Goal: Task Accomplishment & Management: Manage account settings

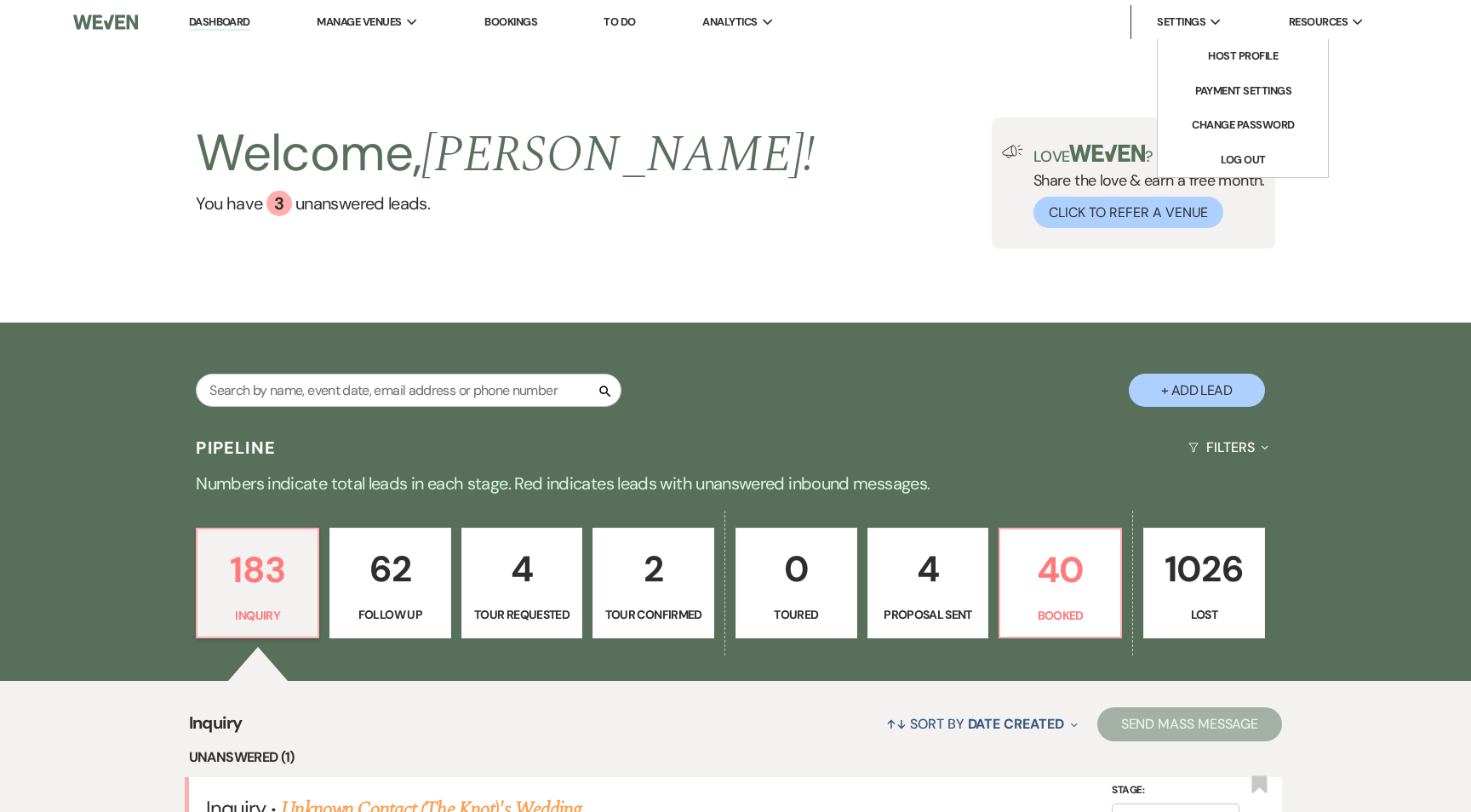
click at [1216, 21] on icon "Expand" at bounding box center [1216, 23] width 11 height 8
click at [1216, 54] on li "Host Profile" at bounding box center [1242, 56] width 153 height 17
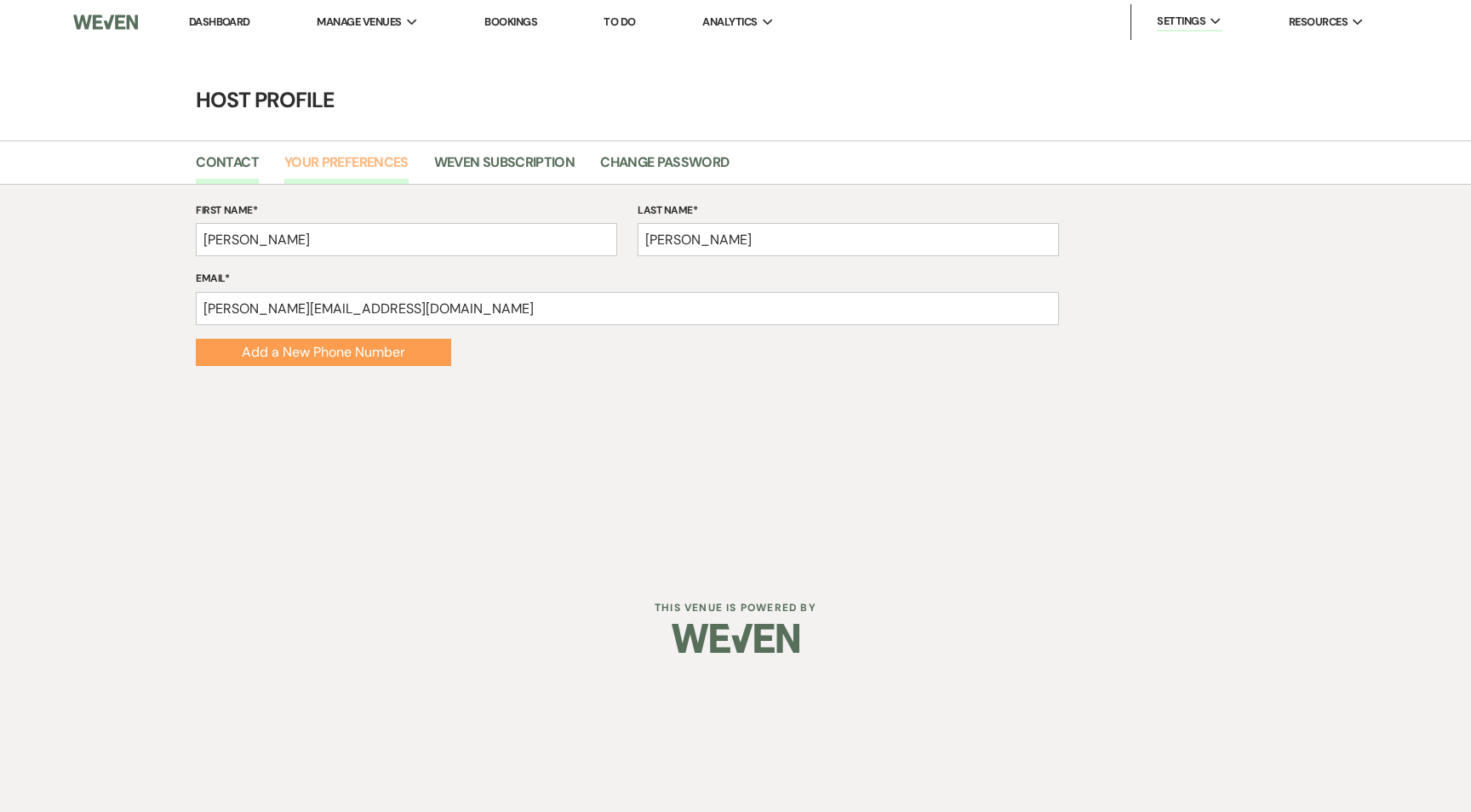
click at [326, 170] on link "Your Preferences" at bounding box center [346, 167] width 125 height 32
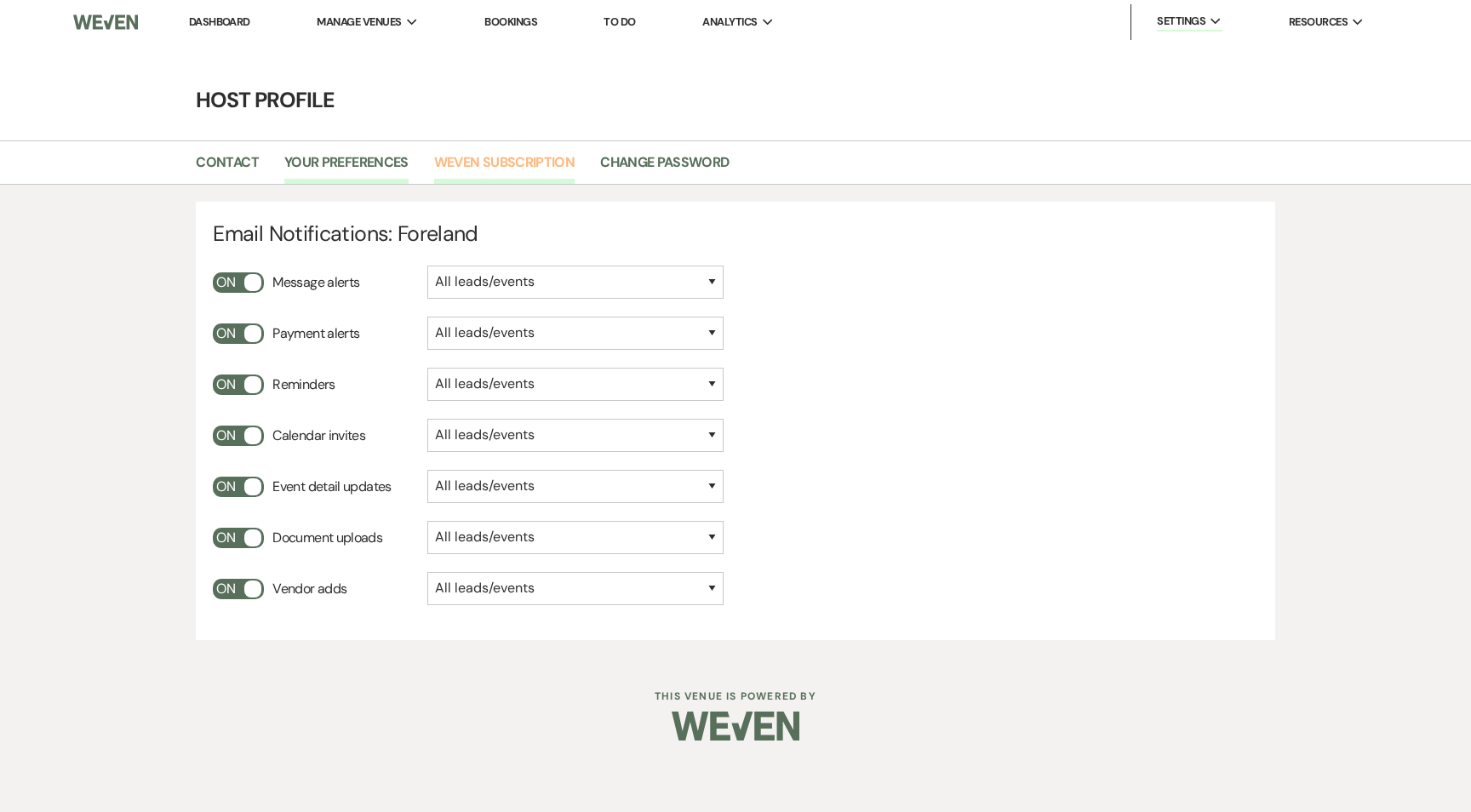
click at [463, 164] on link "Weven Subscription" at bounding box center [504, 167] width 140 height 32
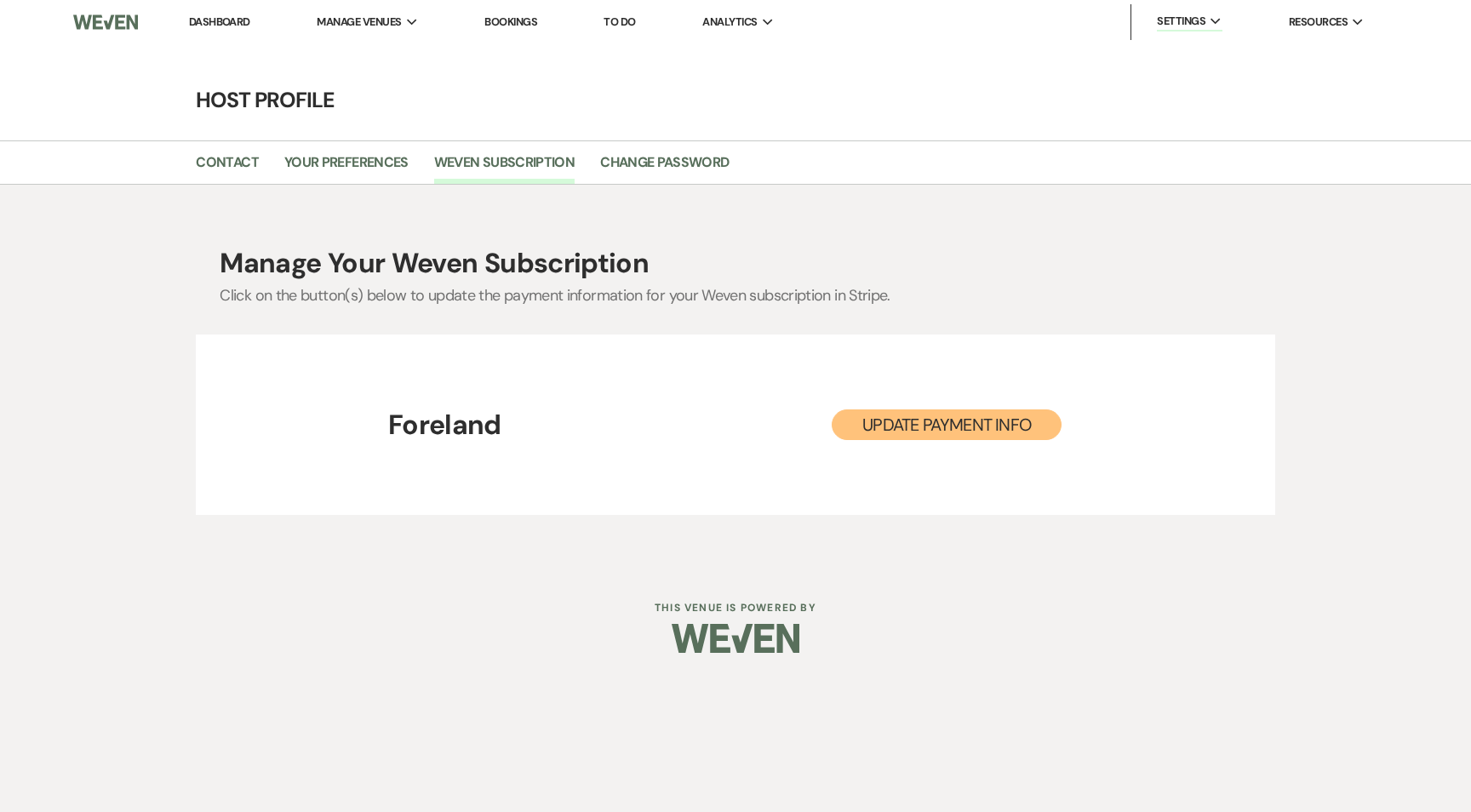
click at [461, 427] on li "Foreland" at bounding box center [444, 424] width 113 height 35
click at [911, 417] on button "Update Payment Info" at bounding box center [946, 424] width 229 height 30
click at [374, 61] on li "Foreland" at bounding box center [403, 56] width 153 height 17
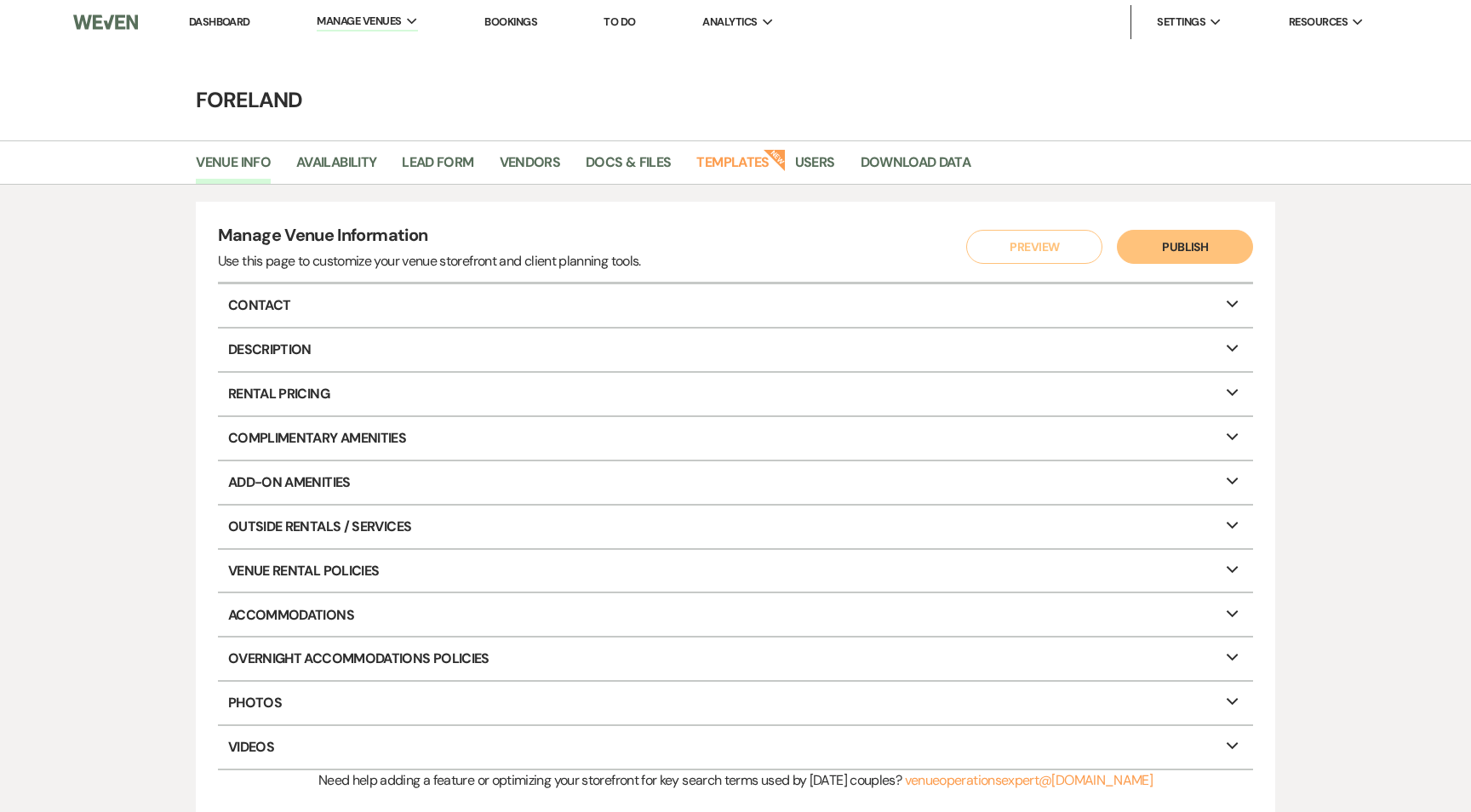
click at [289, 288] on p "Contact Expand" at bounding box center [736, 305] width 1036 height 42
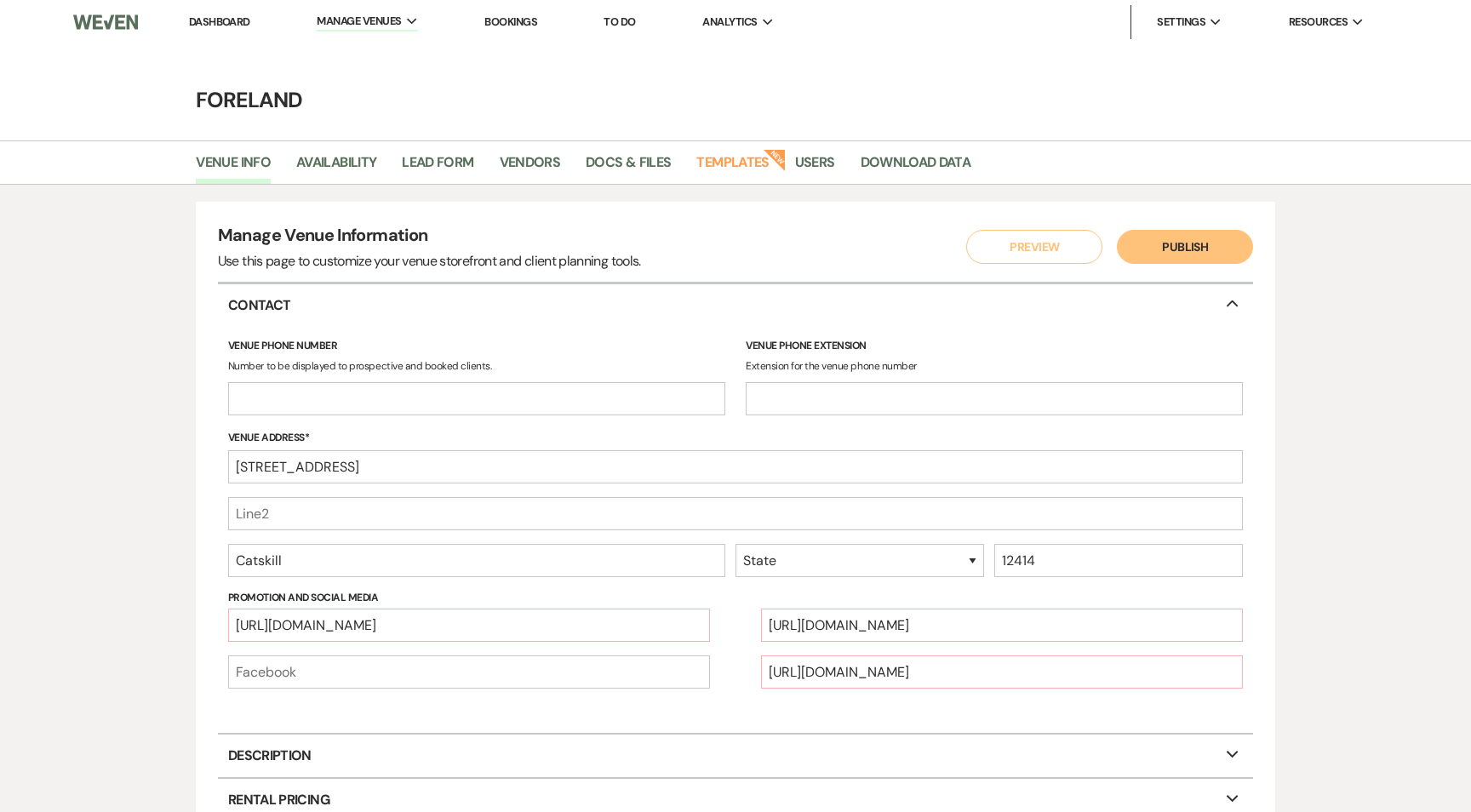
select select "33"
click at [281, 306] on p "Contact Collapse" at bounding box center [736, 305] width 1036 height 42
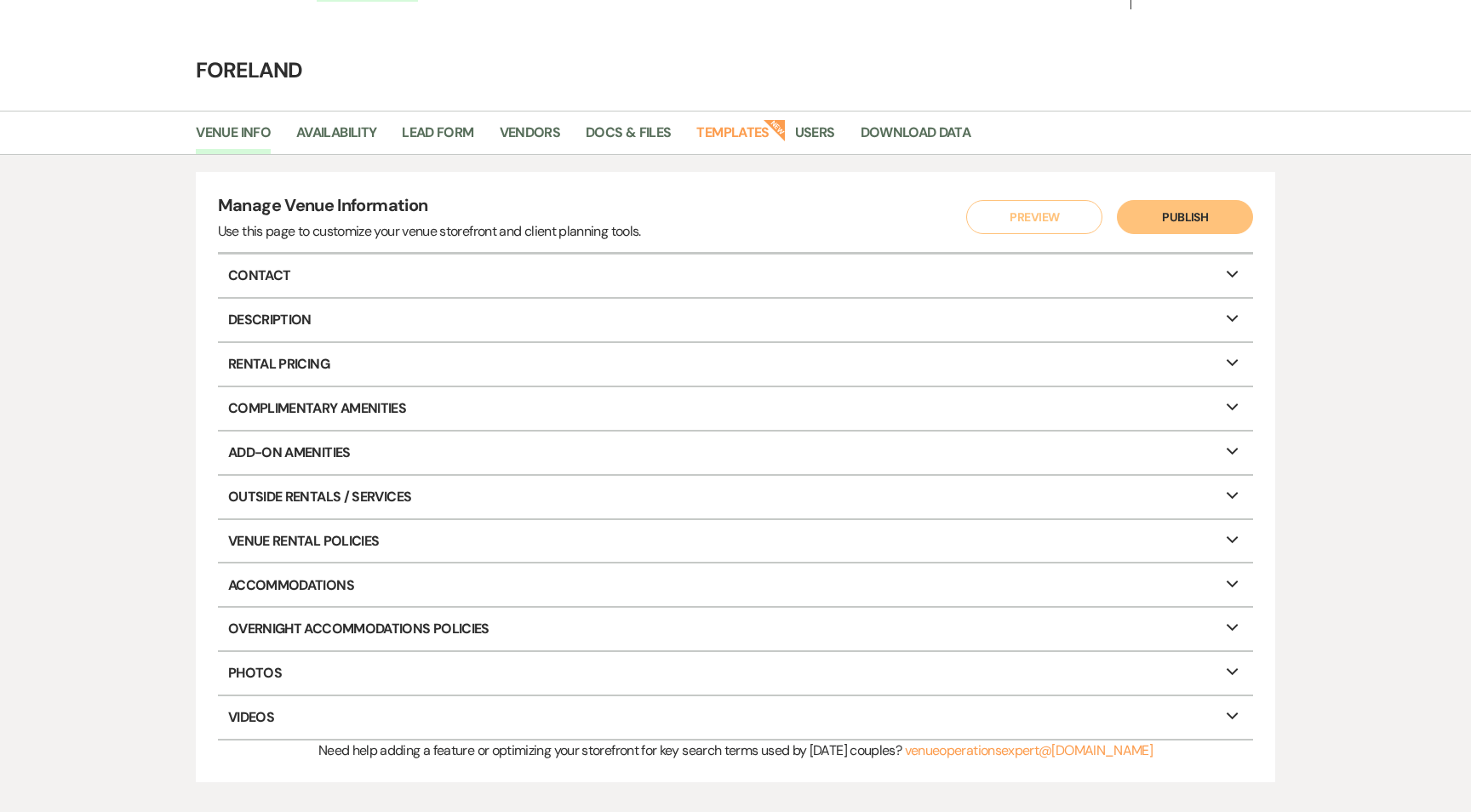
scroll to position [41, 0]
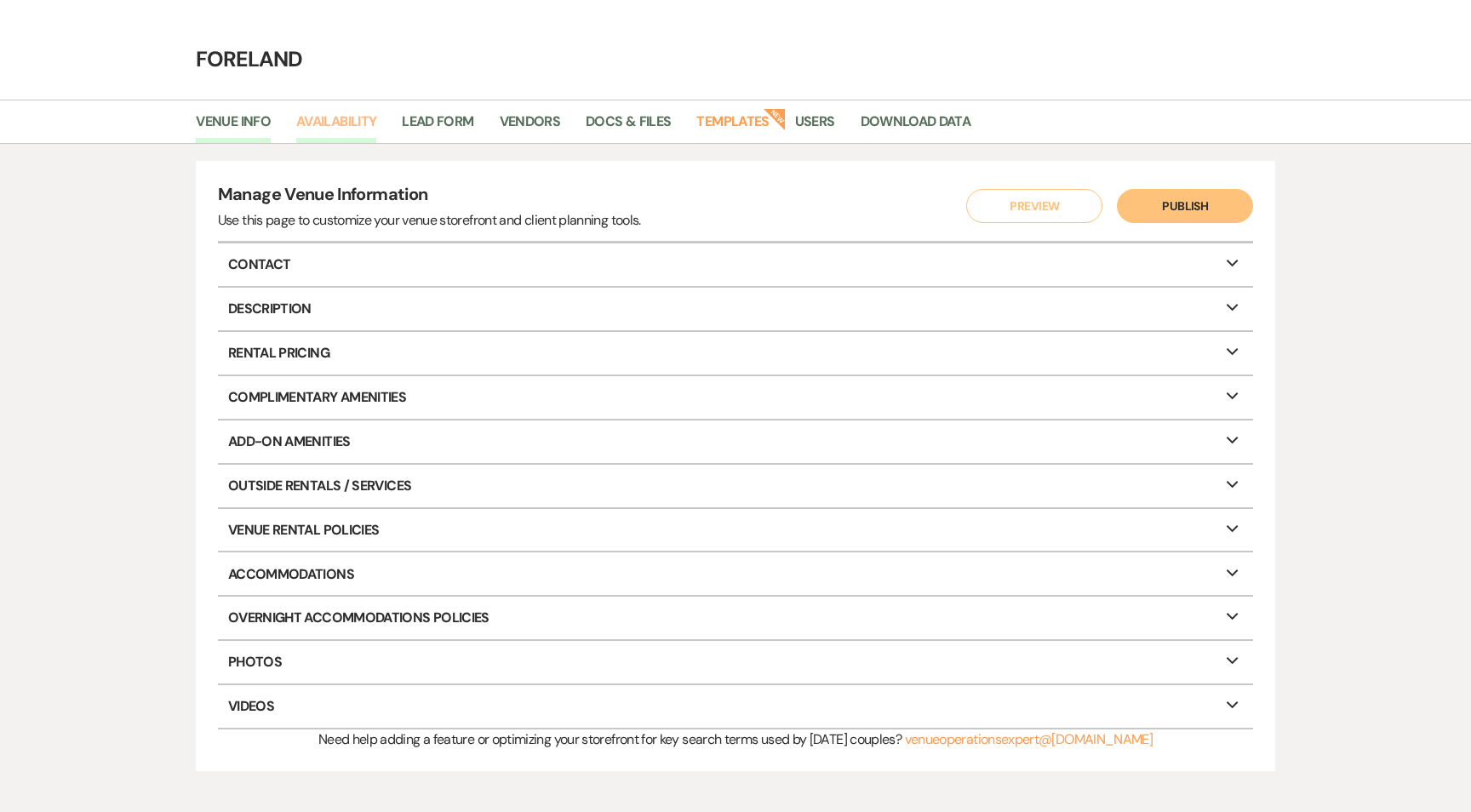
click at [358, 129] on link "Availability" at bounding box center [336, 126] width 80 height 32
select select "2"
select select "2026"
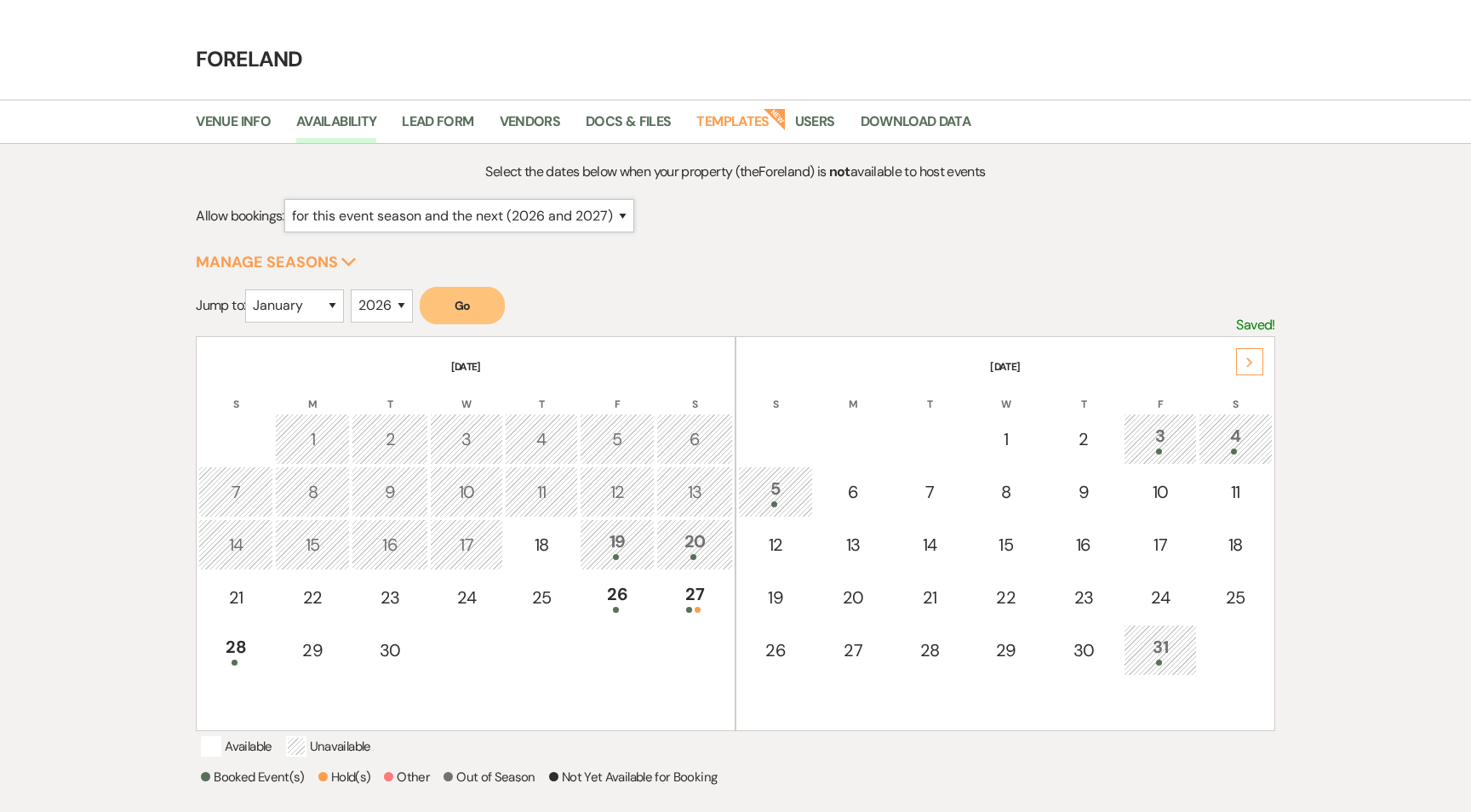
select select "1"
click at [343, 262] on use "button" at bounding box center [348, 264] width 15 height 9
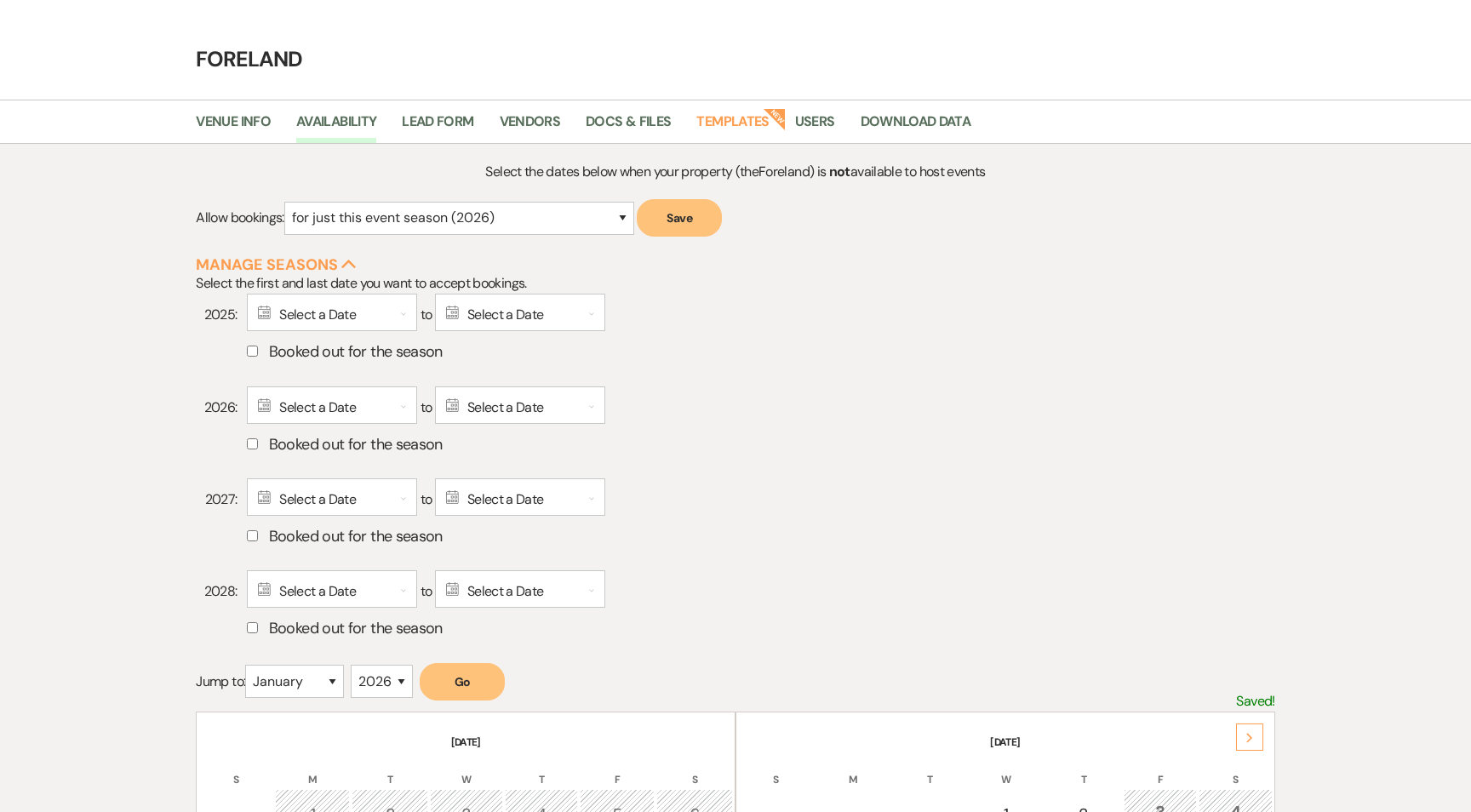
click at [328, 441] on label "Booked out for the season" at bounding box center [760, 443] width 1028 height 27
click at [258, 441] on input "Booked out for the season" at bounding box center [252, 443] width 11 height 11
checkbox input "true"
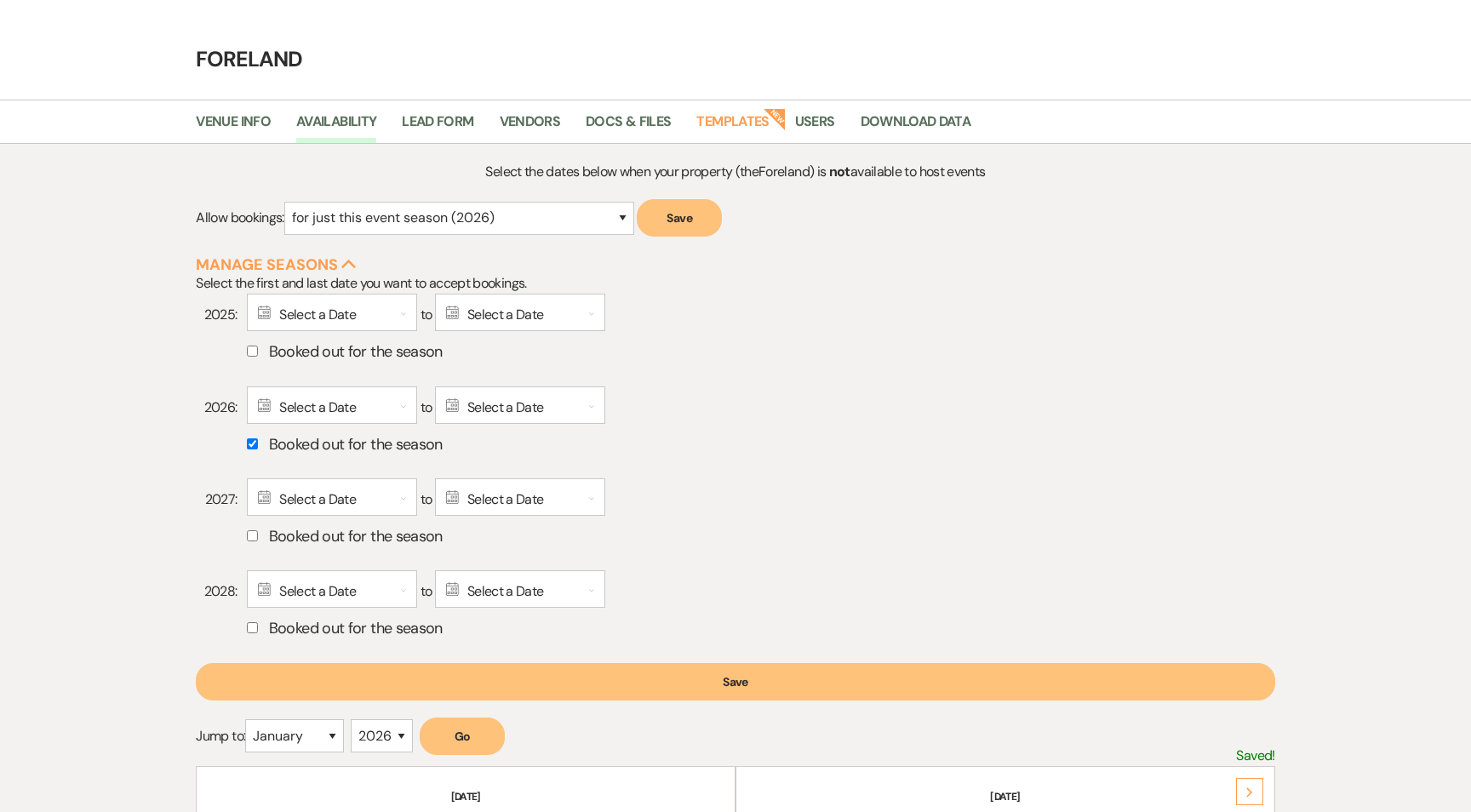
click at [276, 538] on label "Booked out for the season" at bounding box center [760, 536] width 1028 height 27
click at [258, 538] on input "Booked out for the season" at bounding box center [252, 535] width 11 height 11
checkbox input "true"
click at [276, 622] on label "Booked out for the season" at bounding box center [760, 628] width 1028 height 27
click at [258, 622] on input "Booked out for the season" at bounding box center [252, 628] width 11 height 11
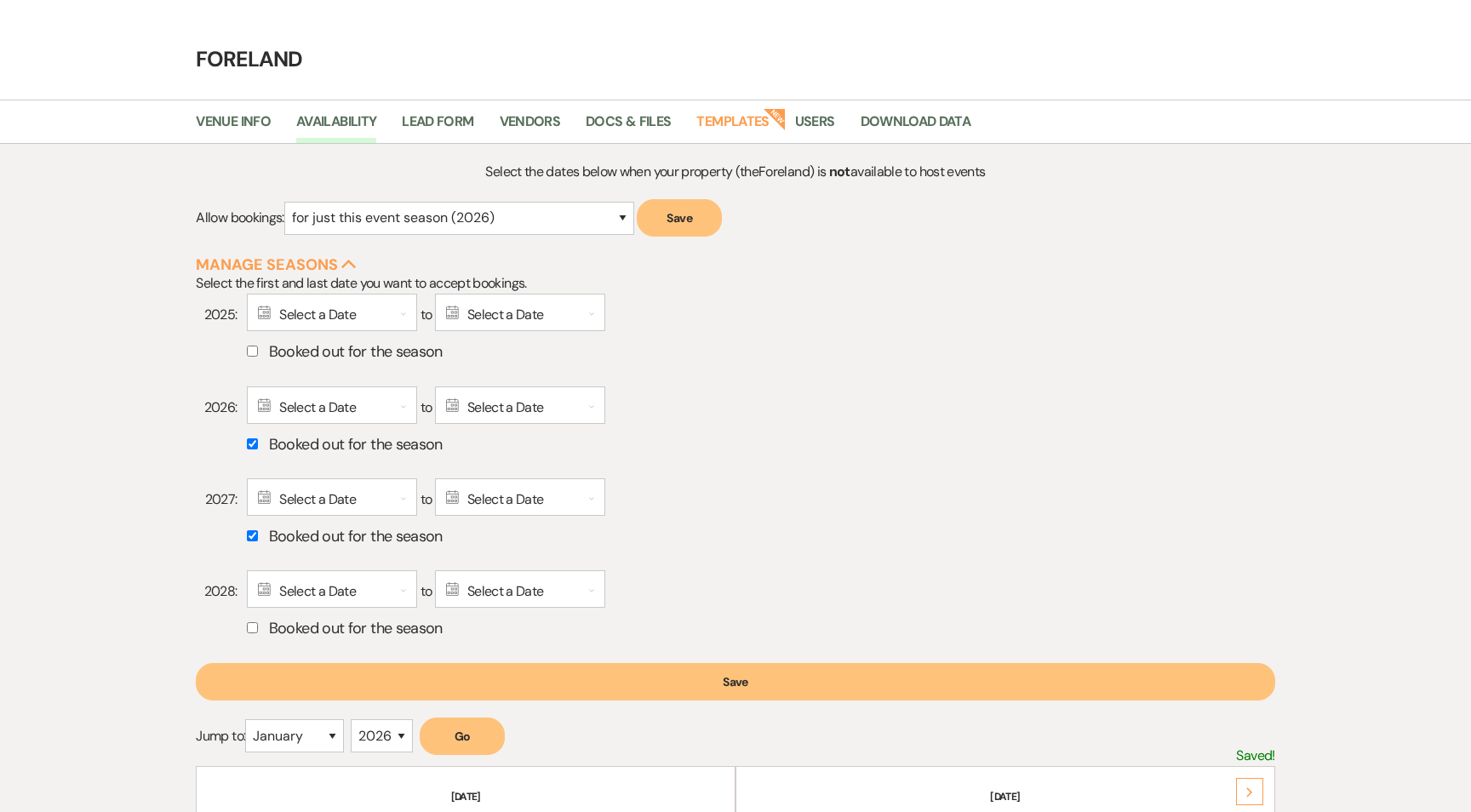
checkbox input "true"
click at [360, 349] on label "Booked out for the season" at bounding box center [760, 351] width 1028 height 27
click at [258, 349] on input "Booked out for the season" at bounding box center [252, 351] width 11 height 11
checkbox input "true"
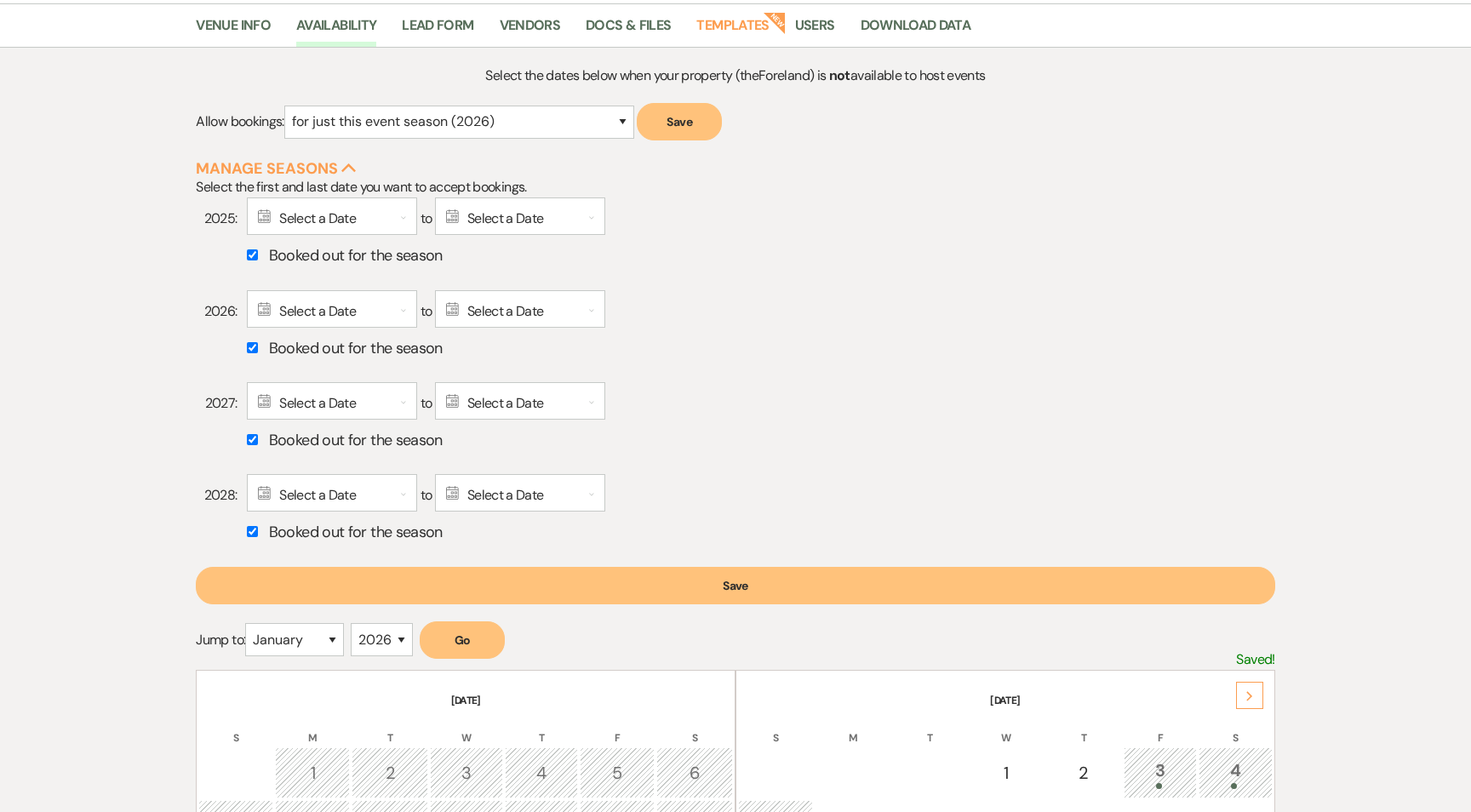
scroll to position [152, 0]
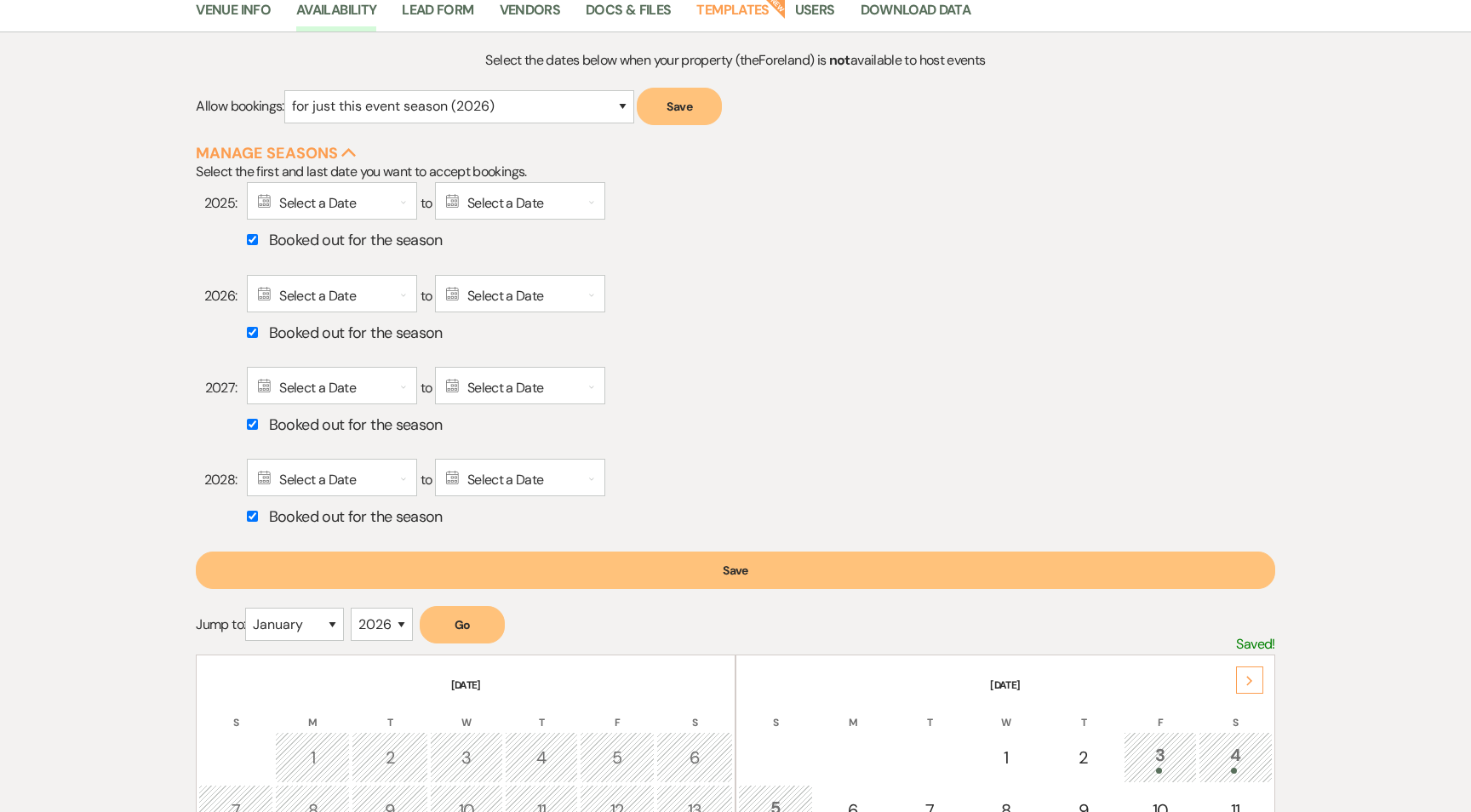
click at [668, 571] on button "Save" at bounding box center [735, 570] width 1079 height 37
select select "2"
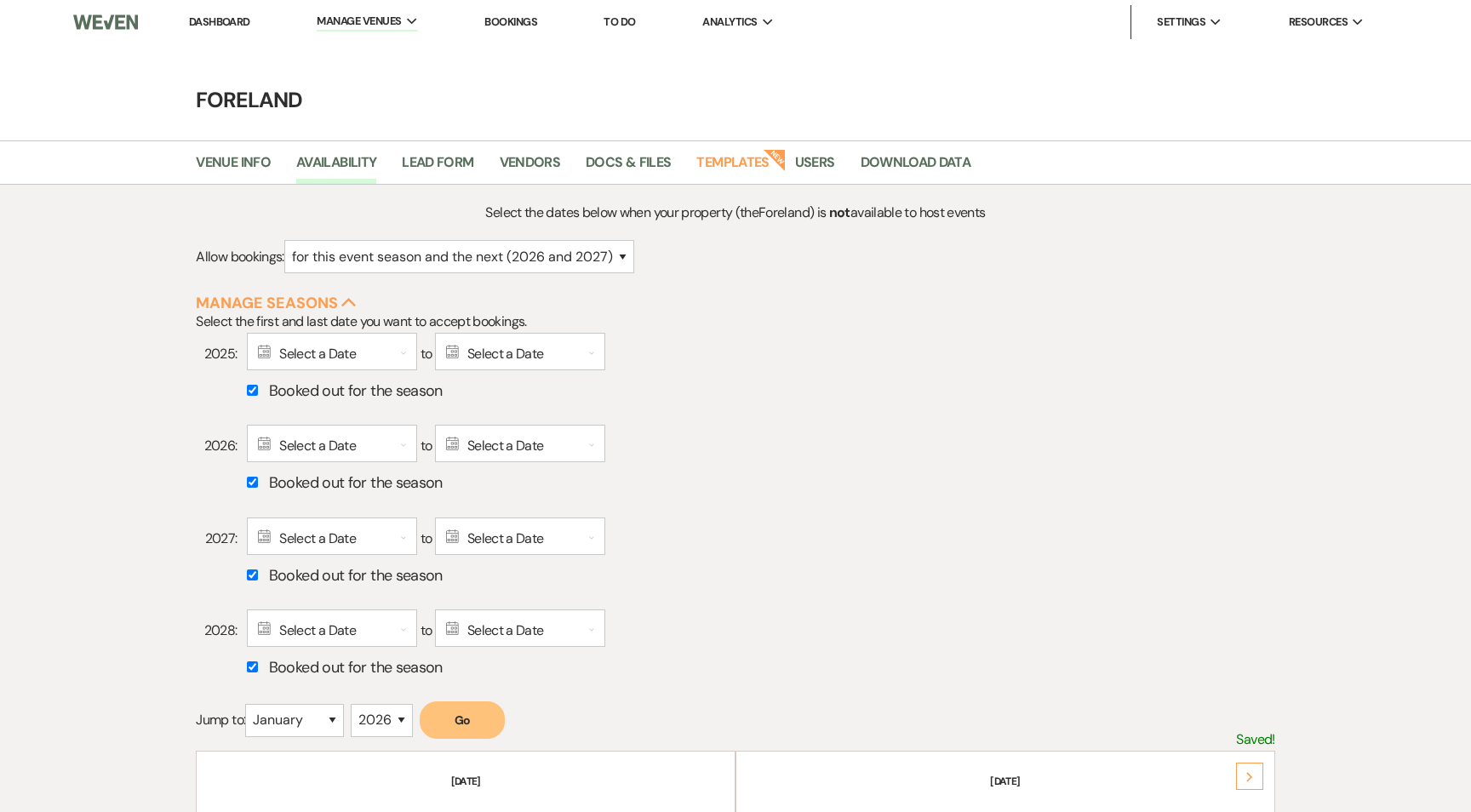
scroll to position [0, 0]
click at [458, 170] on link "Lead Form" at bounding box center [437, 167] width 72 height 32
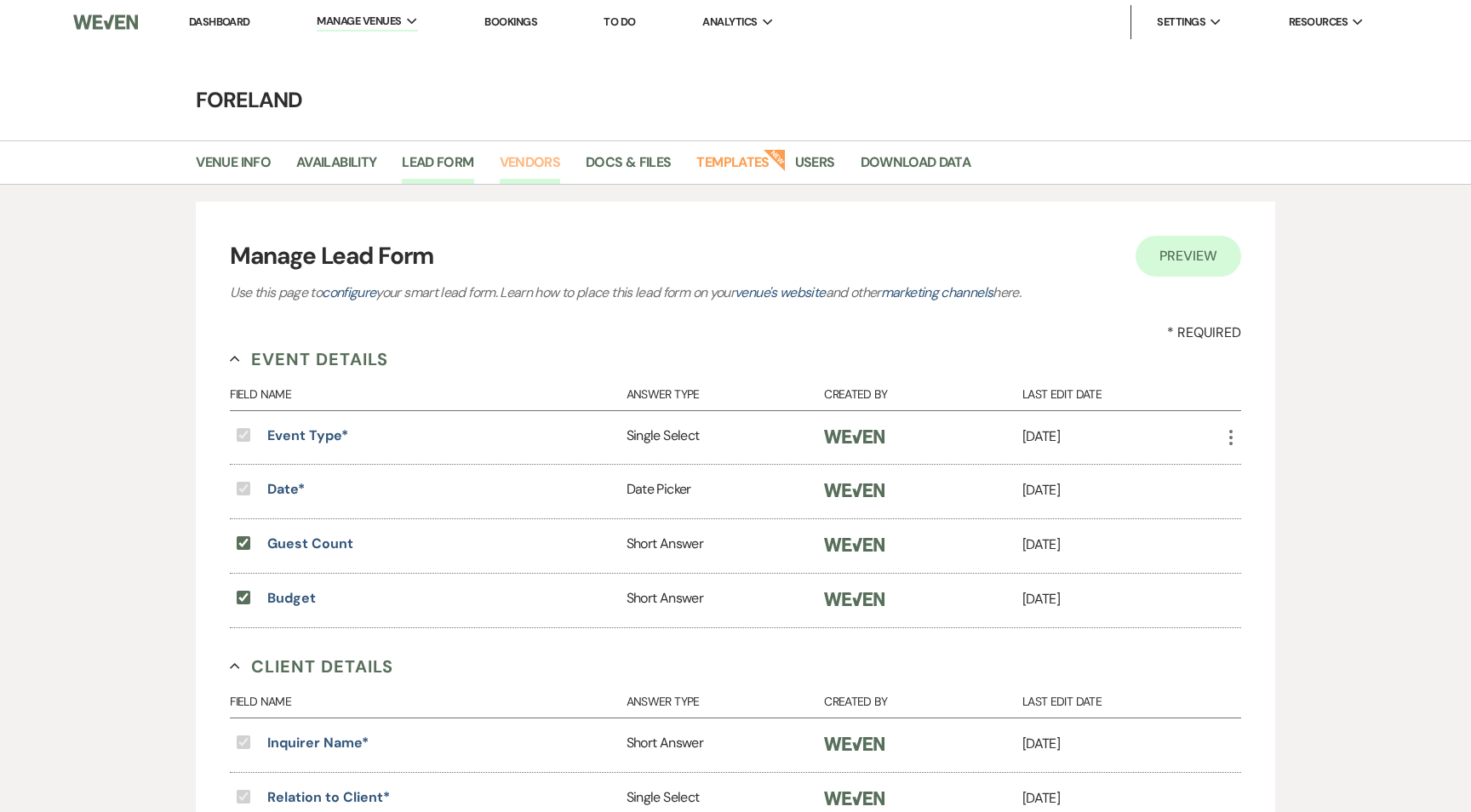
click at [543, 167] on link "Vendors" at bounding box center [530, 167] width 61 height 32
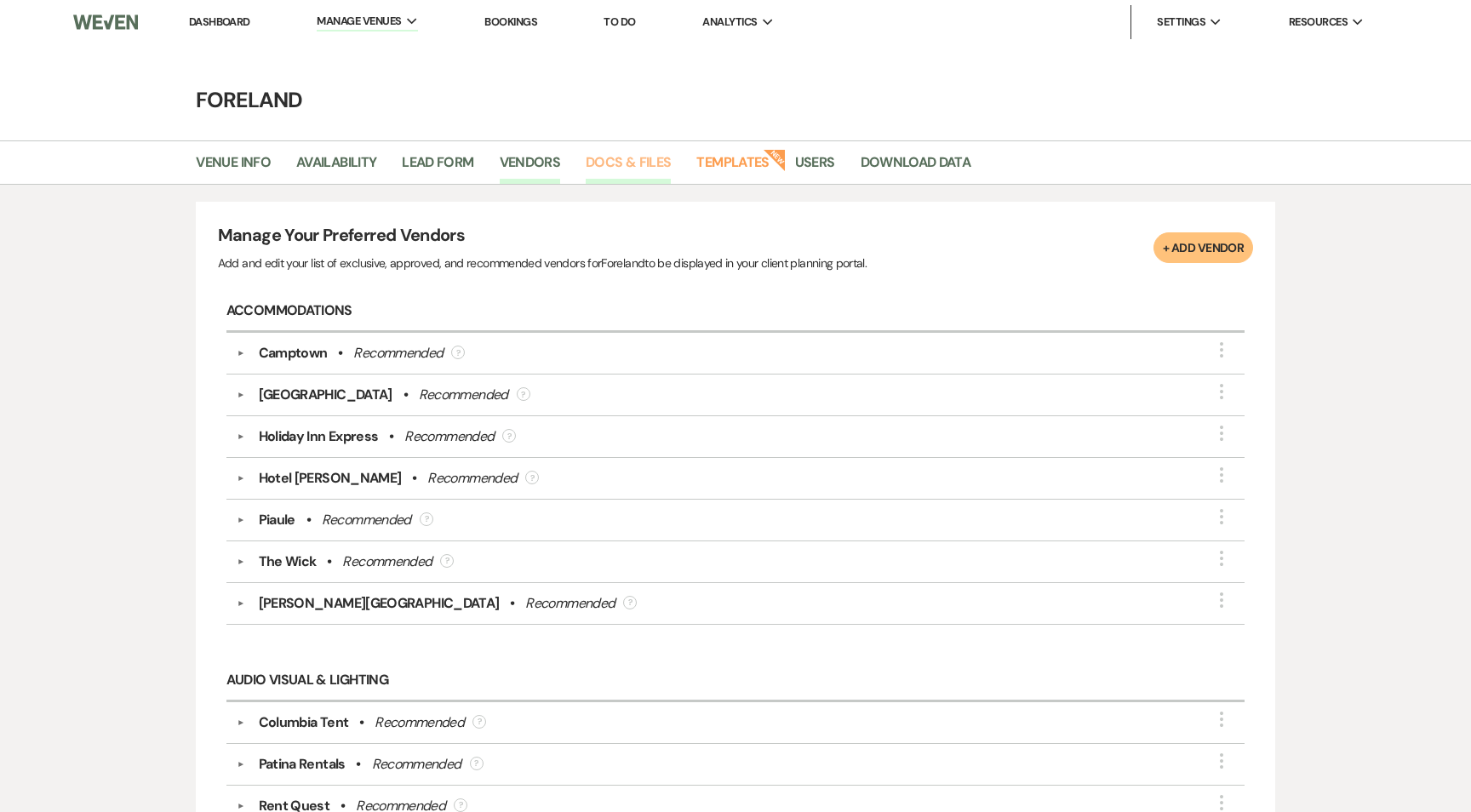
click at [628, 158] on link "Docs & Files" at bounding box center [628, 167] width 85 height 32
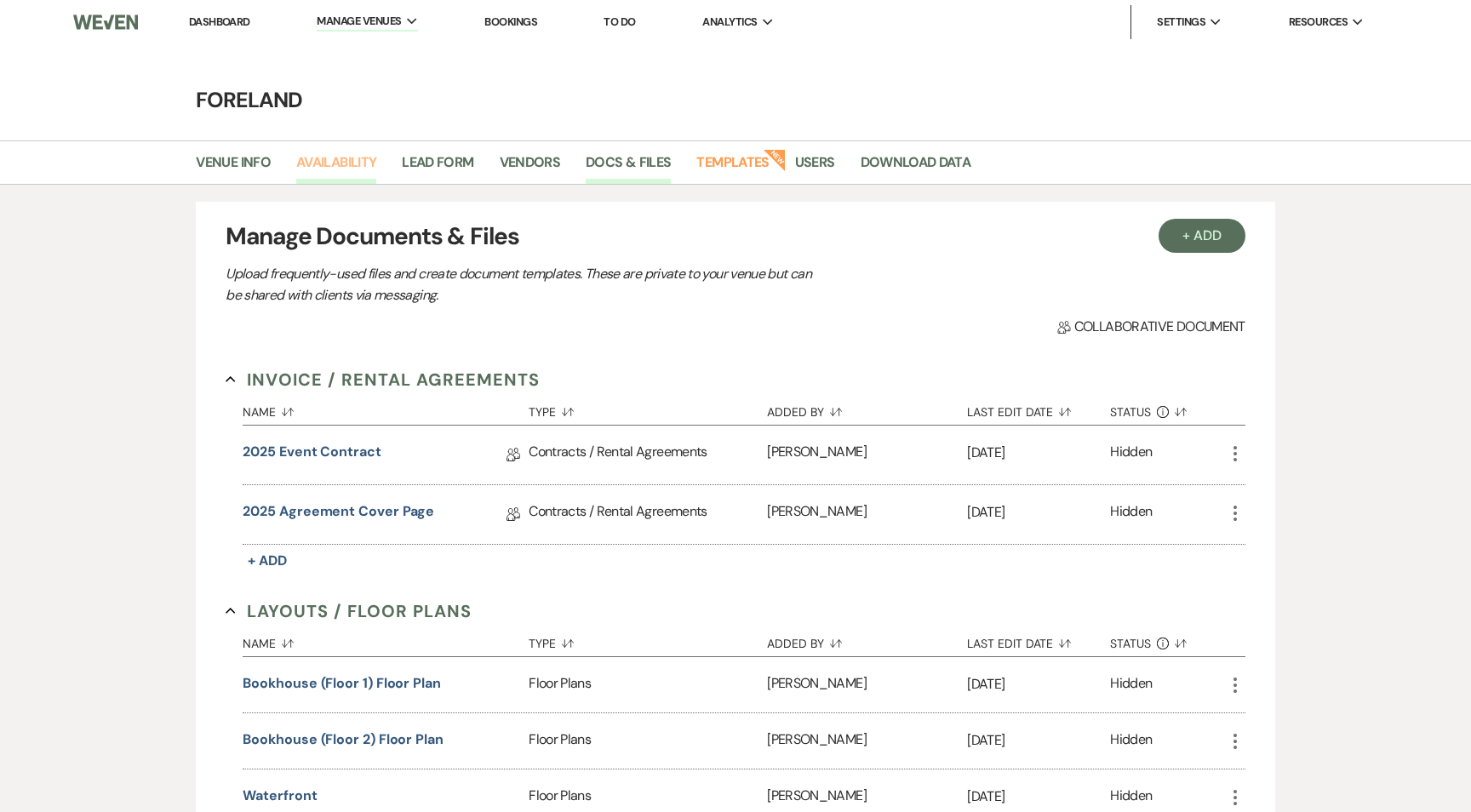
click at [349, 158] on link "Availability" at bounding box center [336, 167] width 80 height 32
select select "2"
select select "2026"
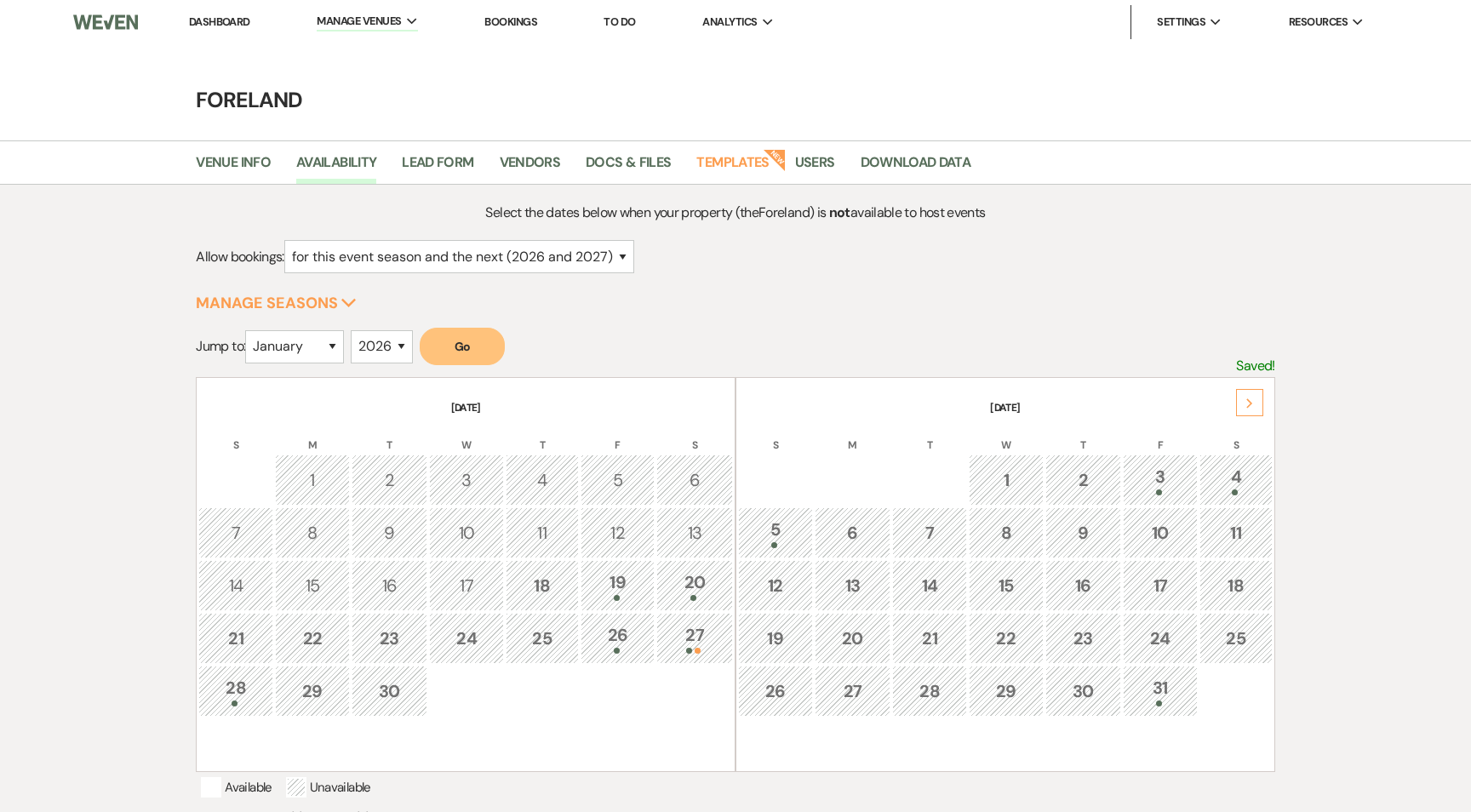
click at [251, 296] on button "Manage Seasons Expand" at bounding box center [276, 303] width 161 height 16
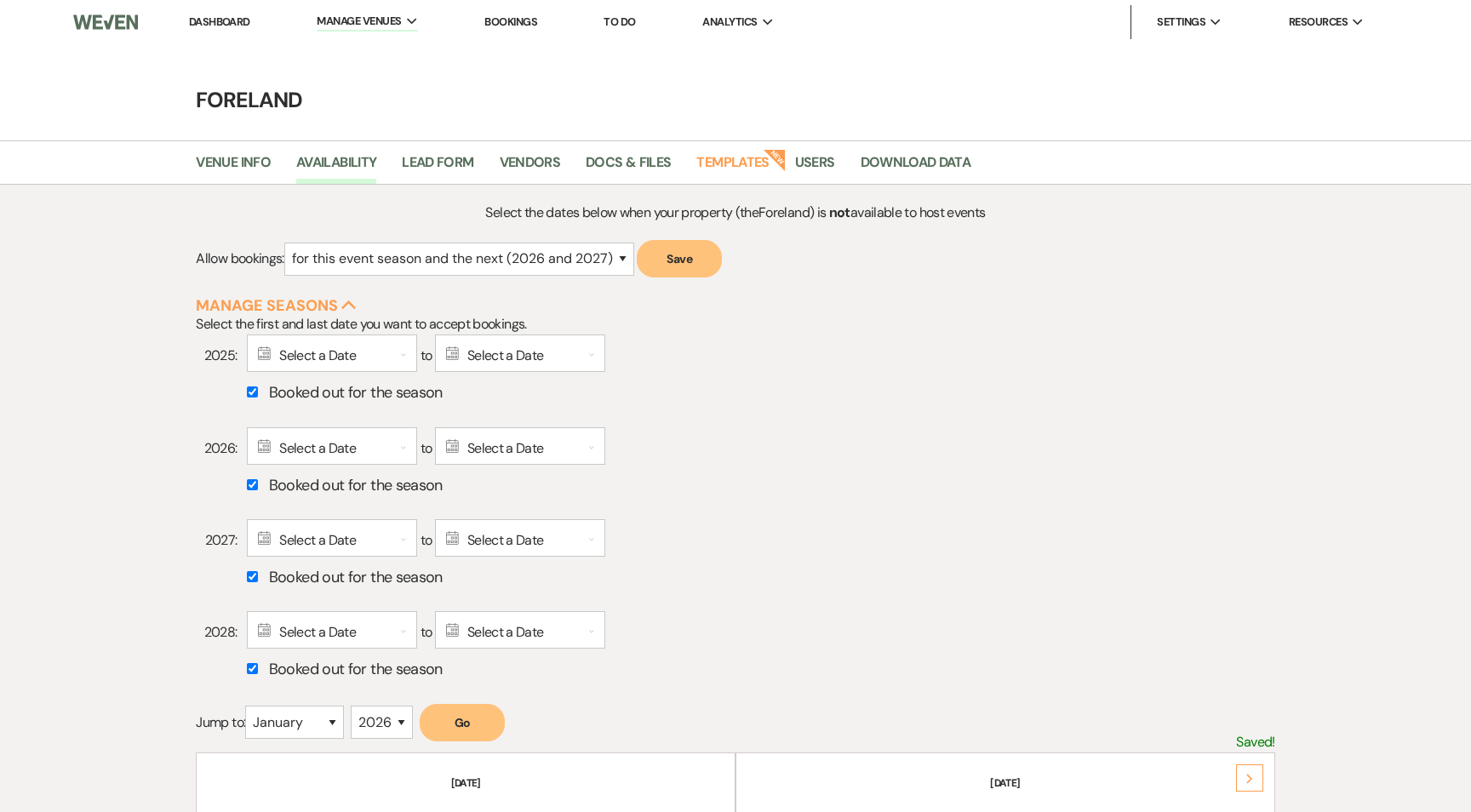
click at [228, 303] on button "Manage Seasons Collapse" at bounding box center [276, 306] width 161 height 16
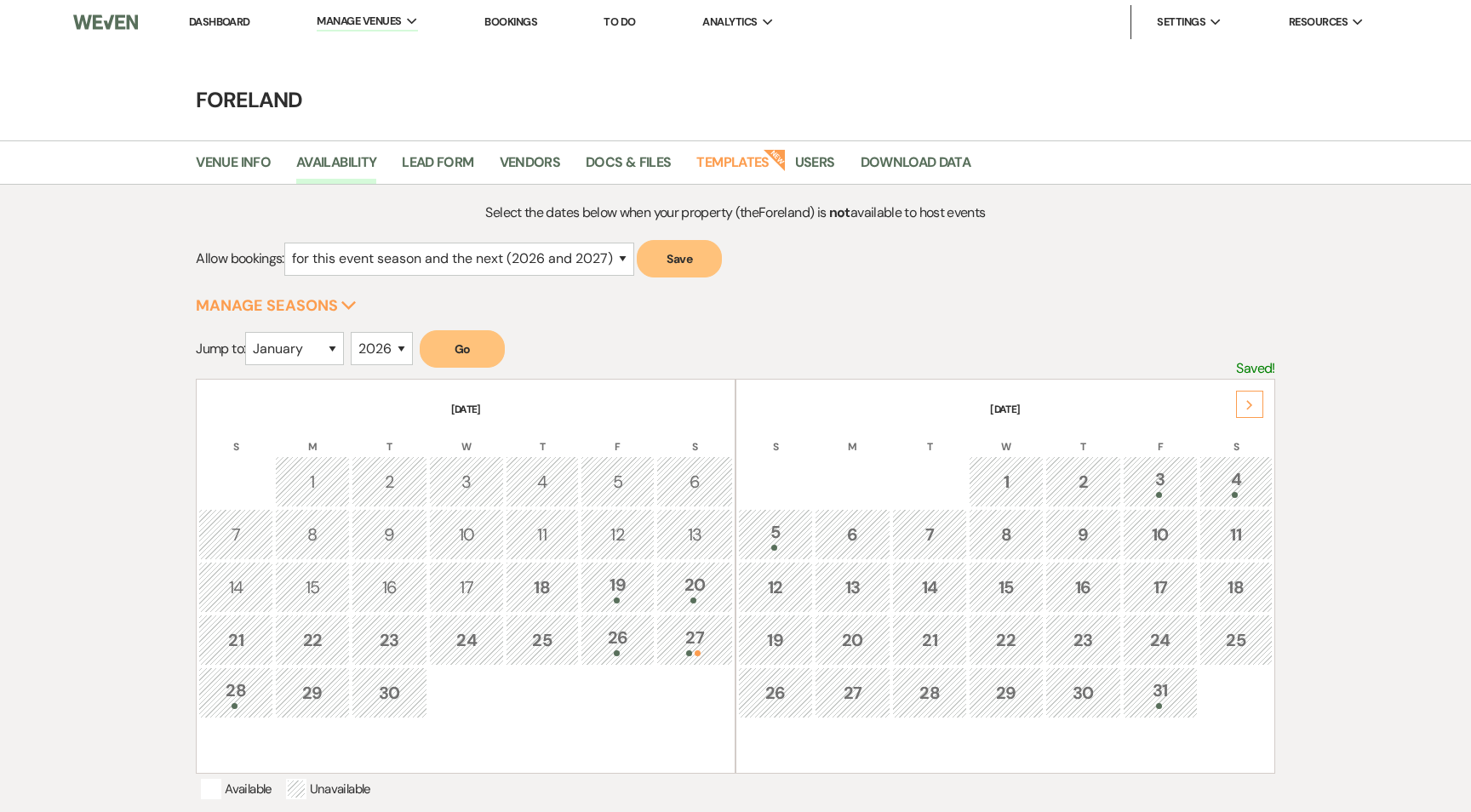
click at [306, 308] on button "Manage Seasons Expand" at bounding box center [276, 306] width 161 height 16
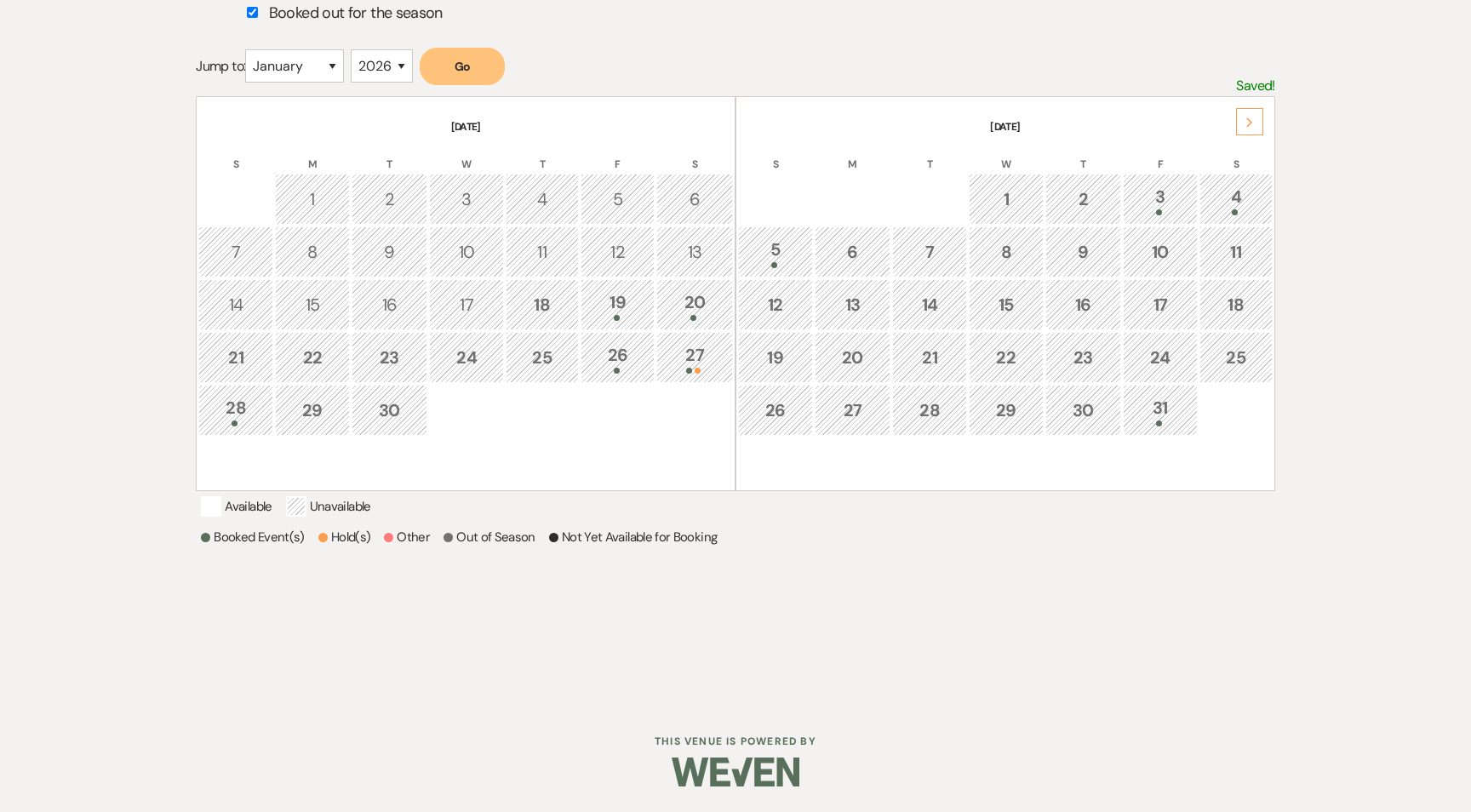
scroll to position [675, 0]
click at [876, 345] on div "20" at bounding box center [853, 357] width 58 height 25
select select "other"
select select "false"
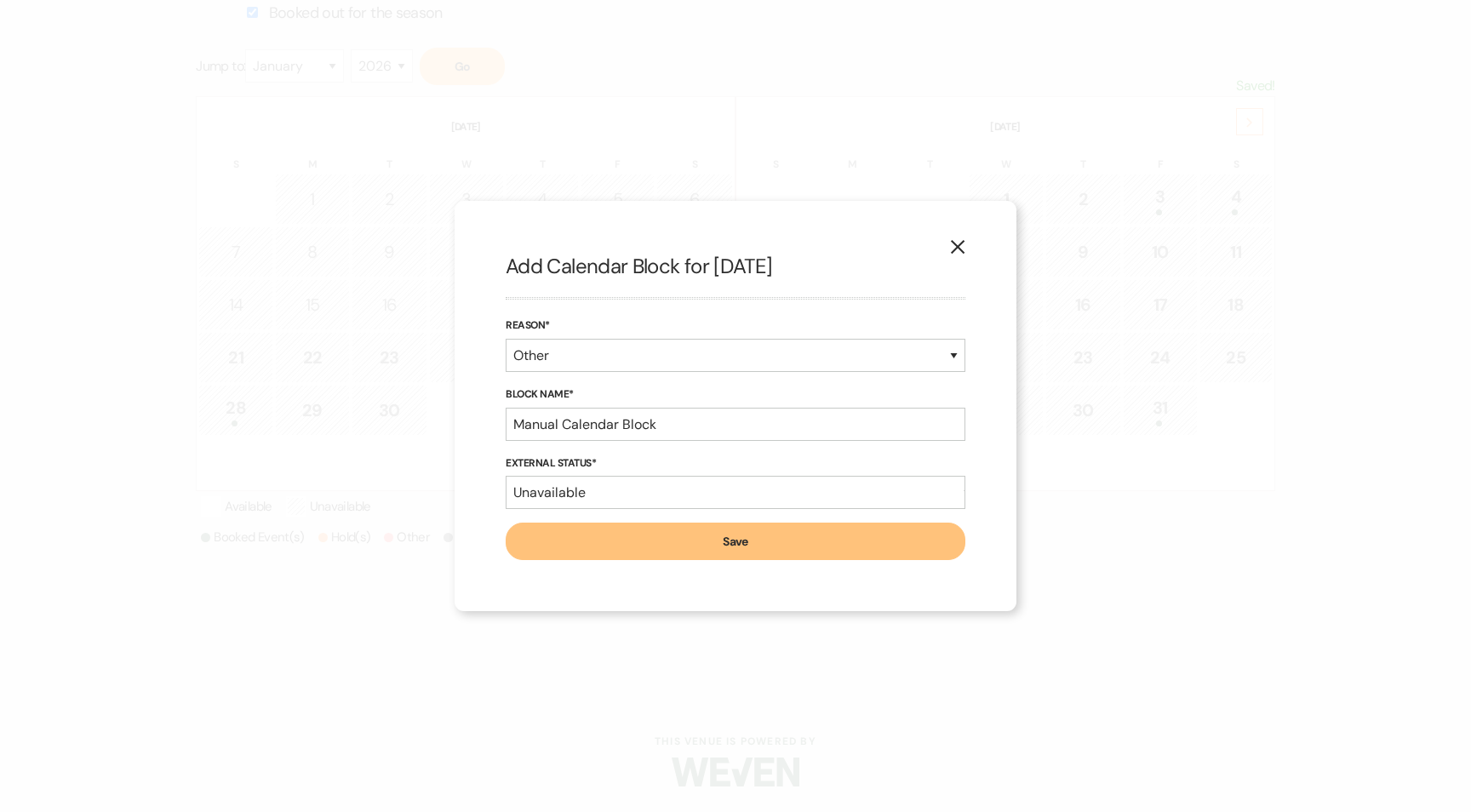
click at [983, 253] on div "X Add Calendar Block for [DATE] Reason* Booked Event Hold Other Block Name* Man…" at bounding box center [735, 406] width 562 height 410
click at [965, 255] on button "X" at bounding box center [957, 246] width 25 height 29
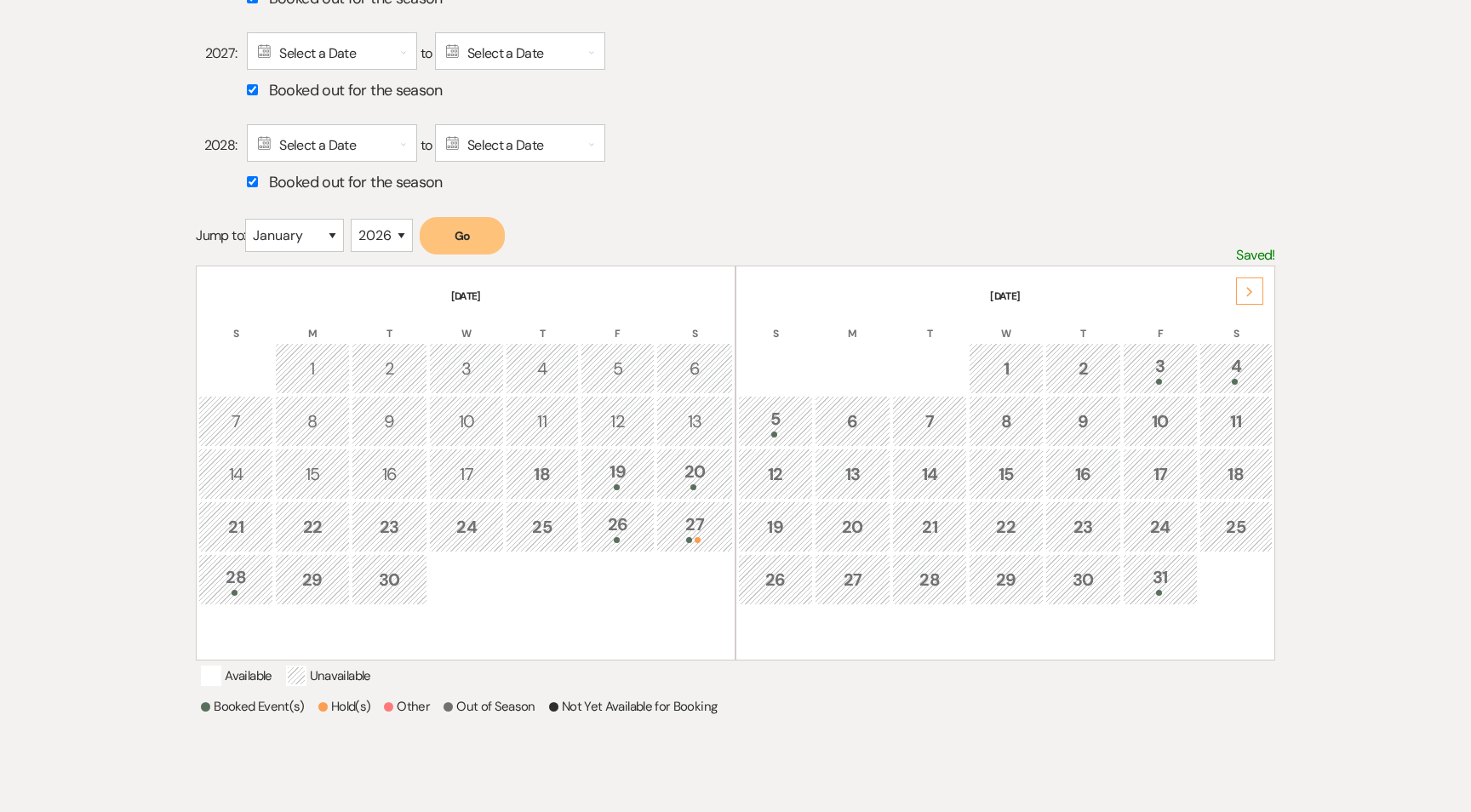
scroll to position [485, 0]
click at [1260, 286] on div "Next" at bounding box center [1248, 292] width 27 height 27
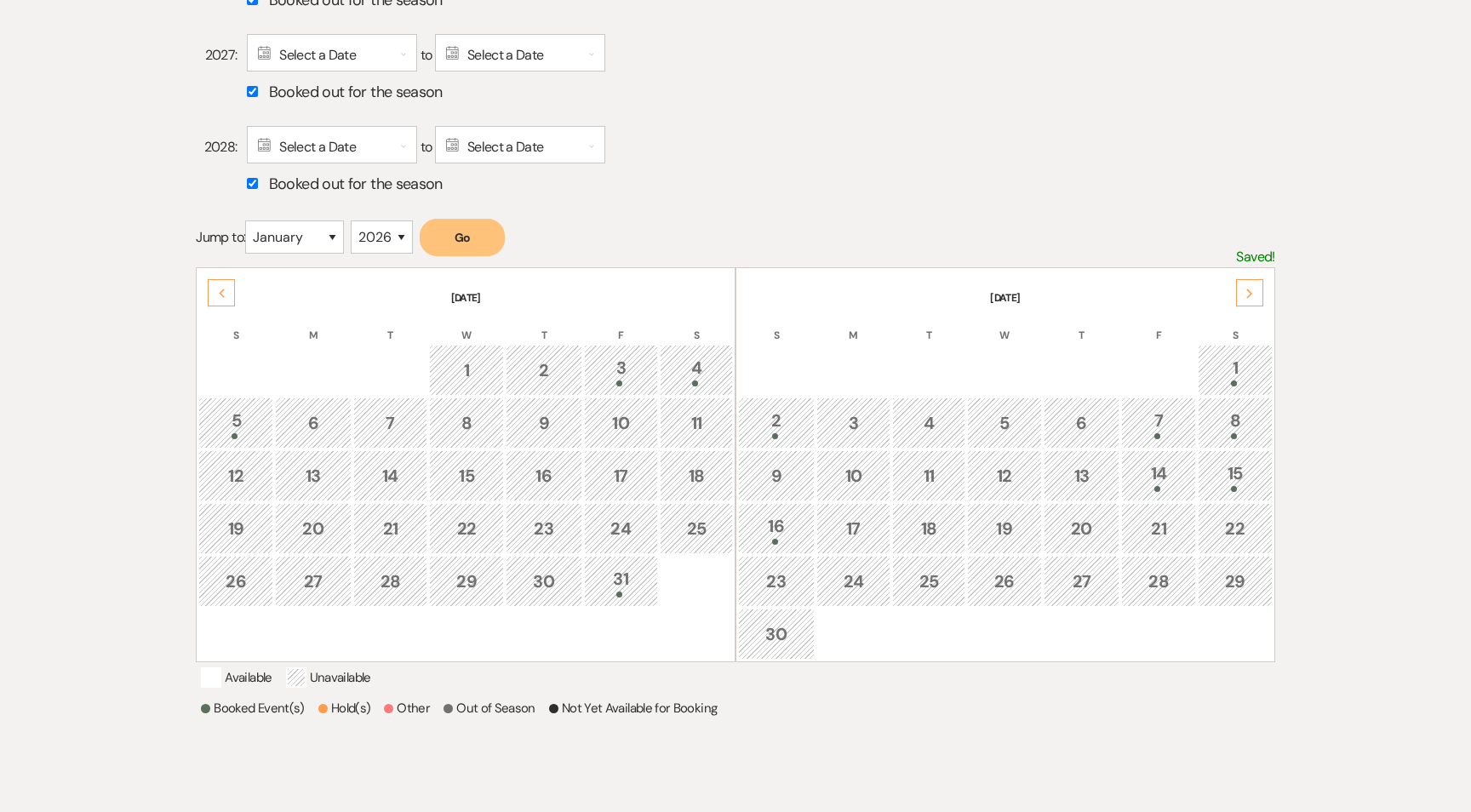
click at [1260, 286] on div "Next" at bounding box center [1248, 292] width 27 height 27
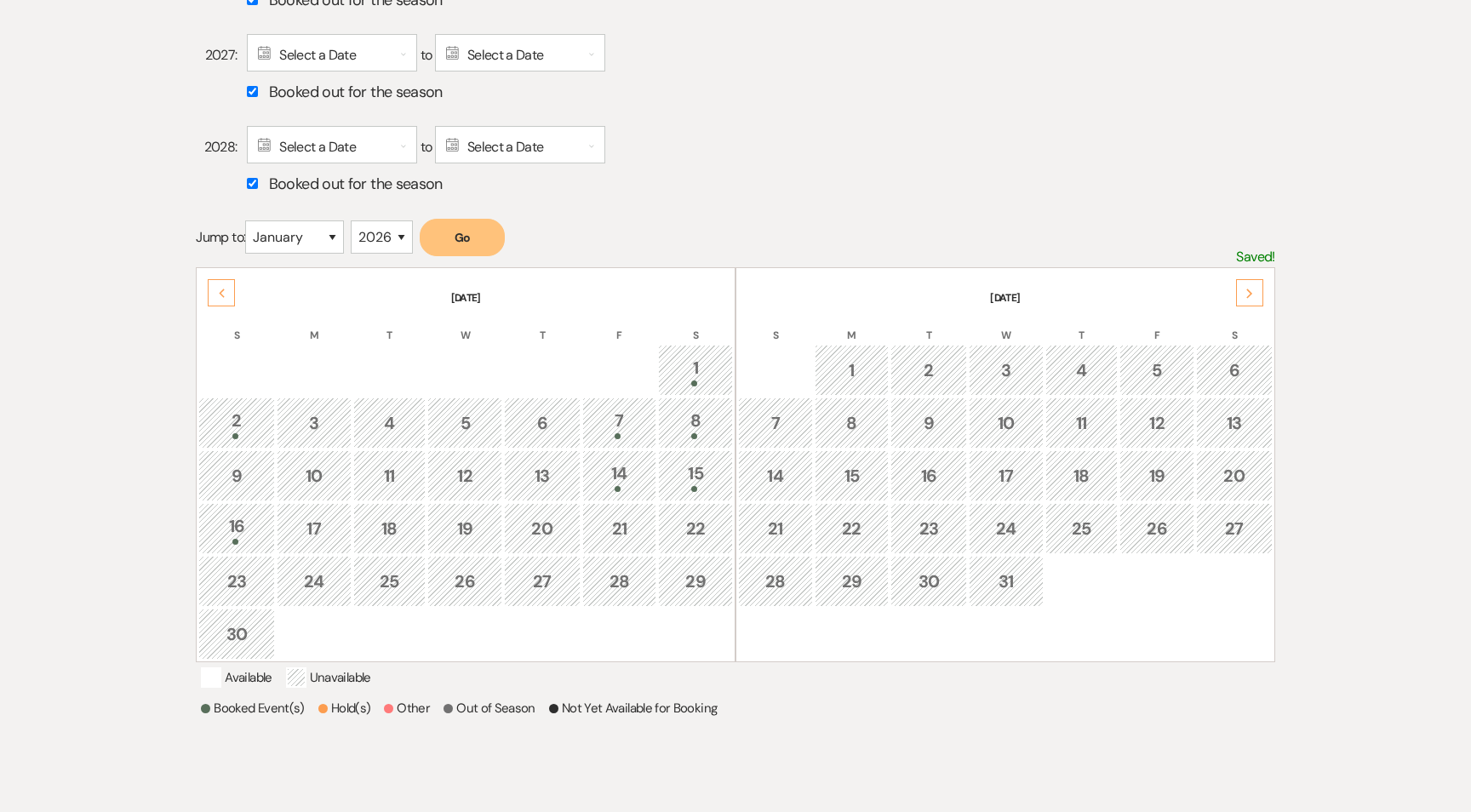
click at [1260, 286] on div "Next" at bounding box center [1248, 292] width 27 height 27
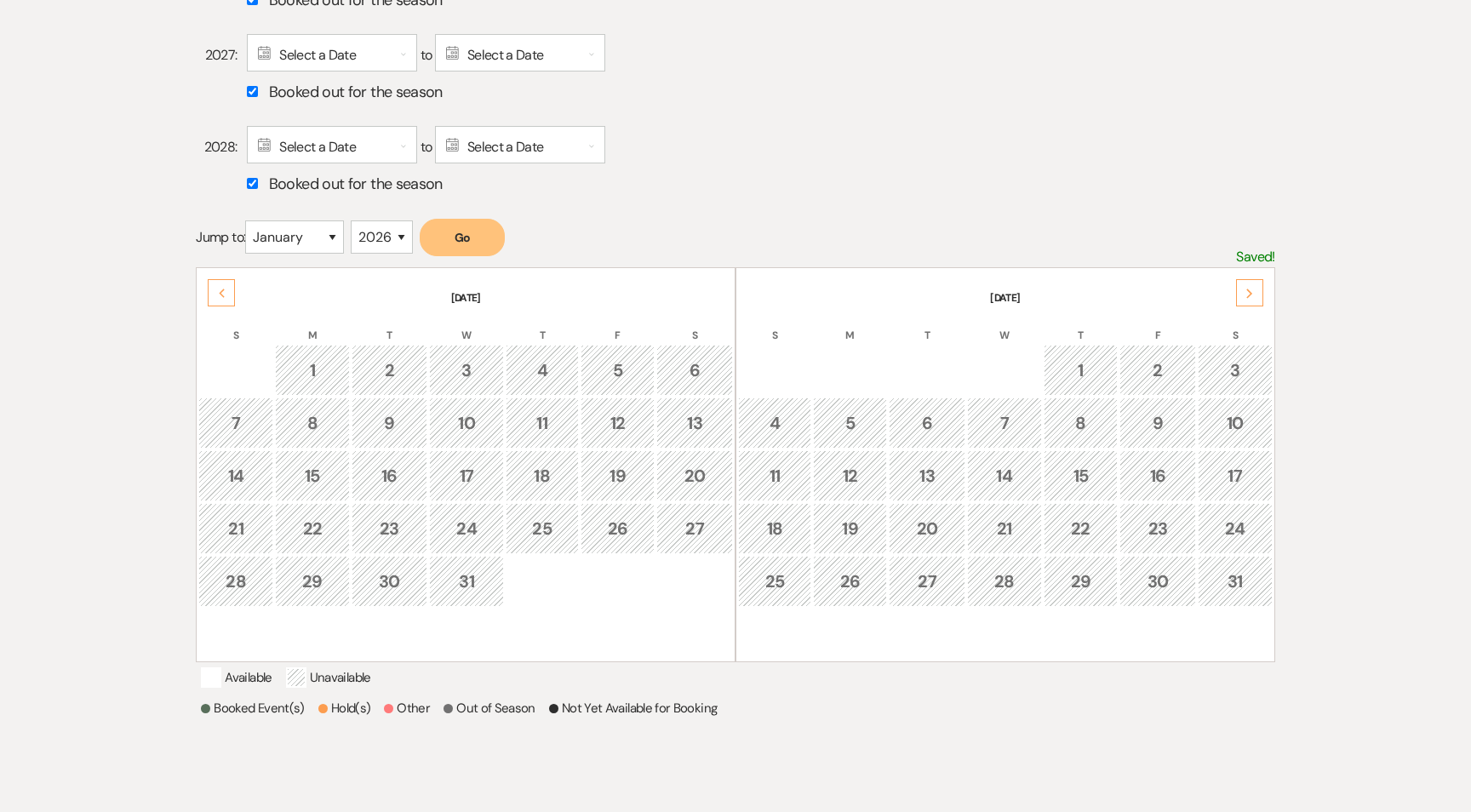
click at [1260, 286] on div "Next" at bounding box center [1248, 292] width 27 height 27
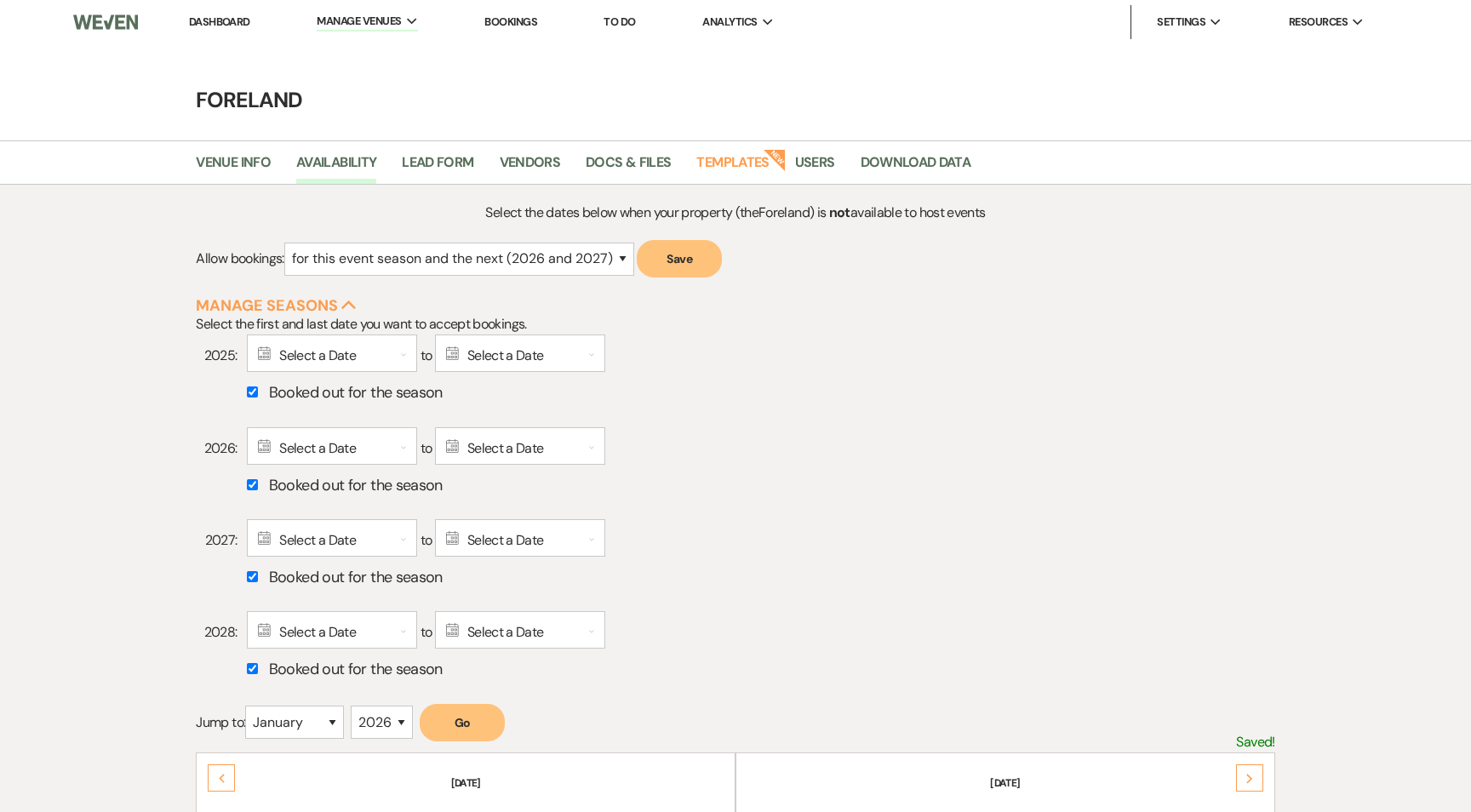
click at [1260, 286] on form "Allow bookings: for just this event season (2026) for this event season and the…" at bounding box center [735, 264] width 1079 height 49
click at [1210, 57] on li "Host Profile" at bounding box center [1242, 56] width 153 height 17
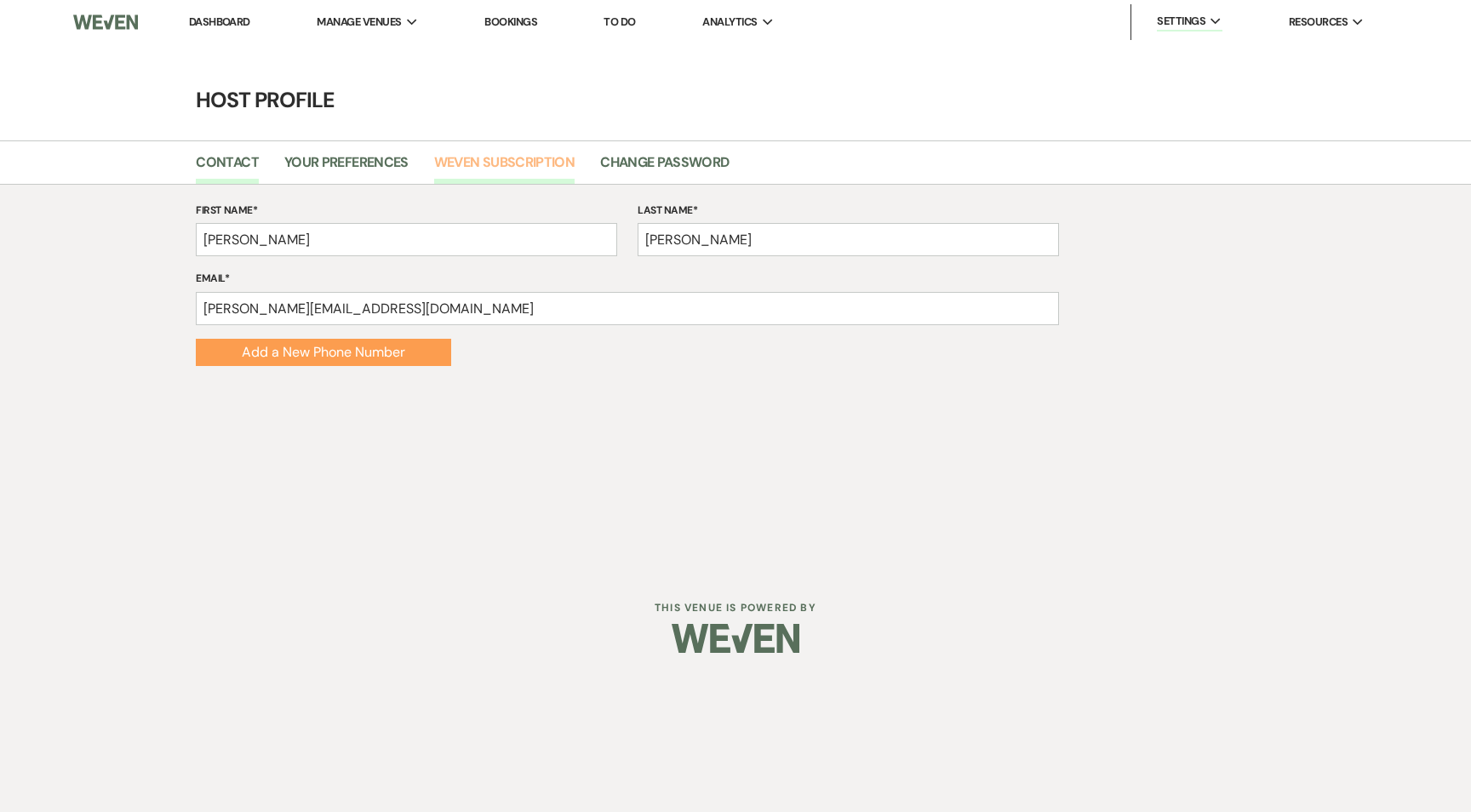
click at [519, 162] on link "Weven Subscription" at bounding box center [504, 167] width 140 height 32
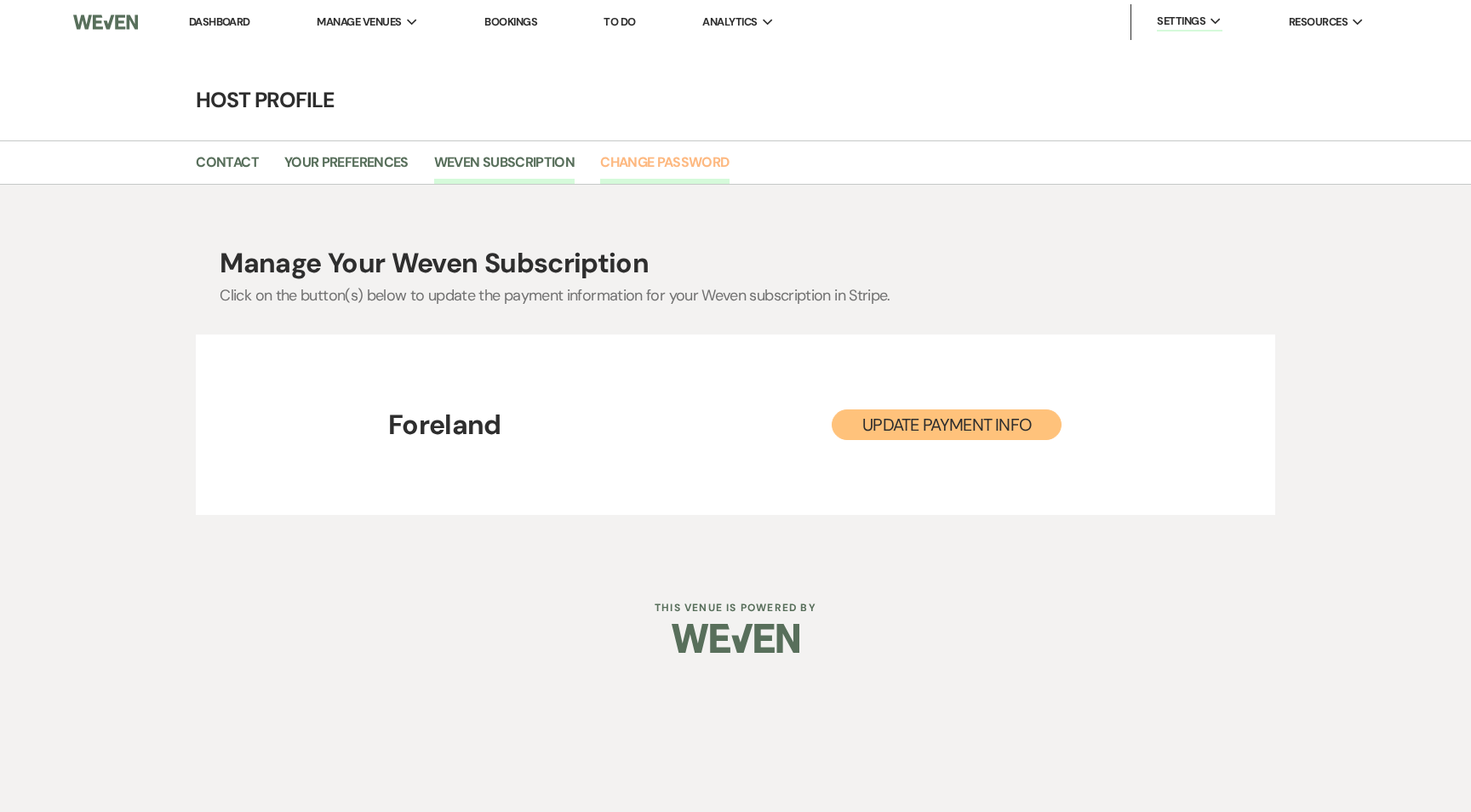
click at [639, 160] on link "Change Password" at bounding box center [664, 167] width 128 height 32
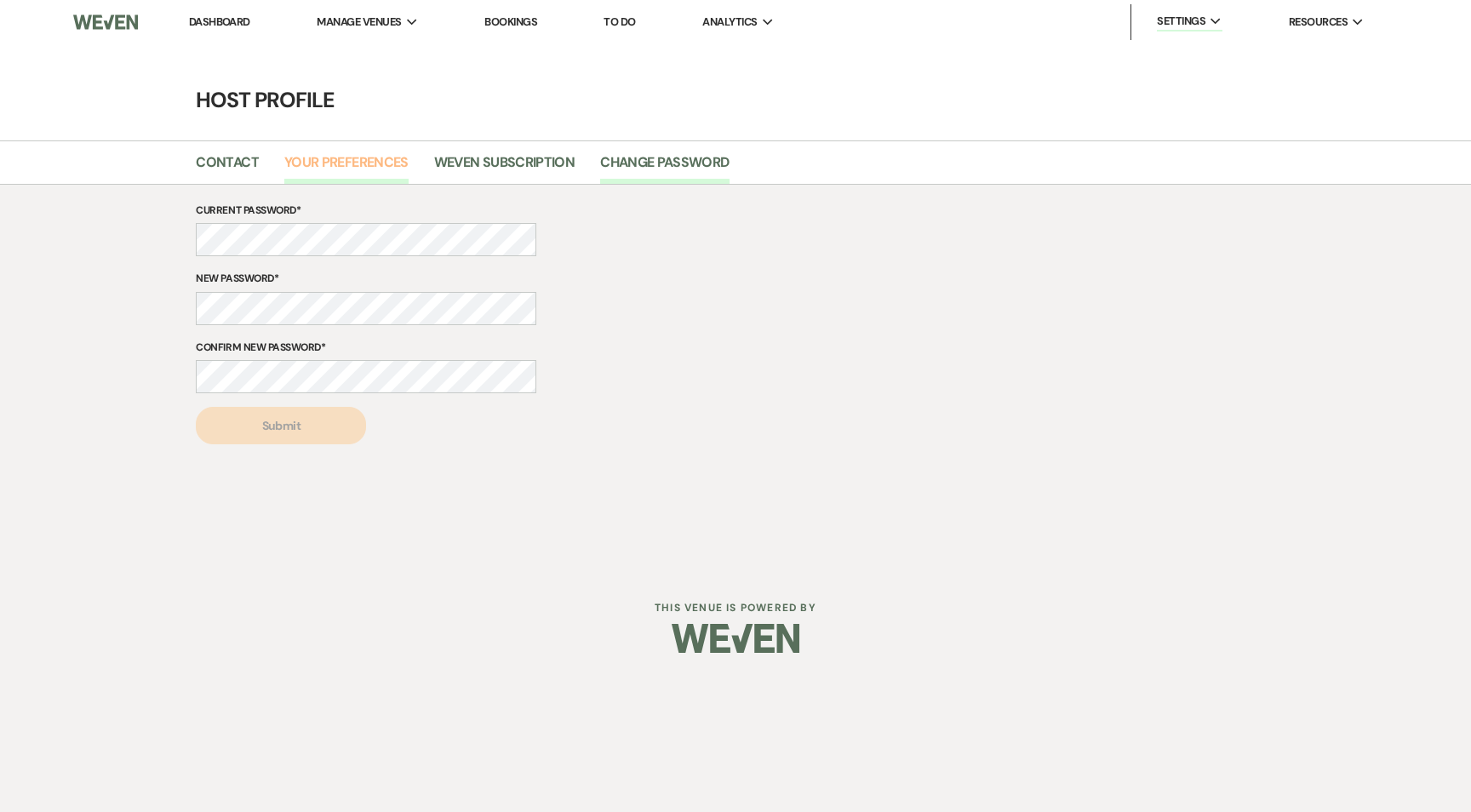
click at [349, 171] on link "Your Preferences" at bounding box center [346, 167] width 125 height 32
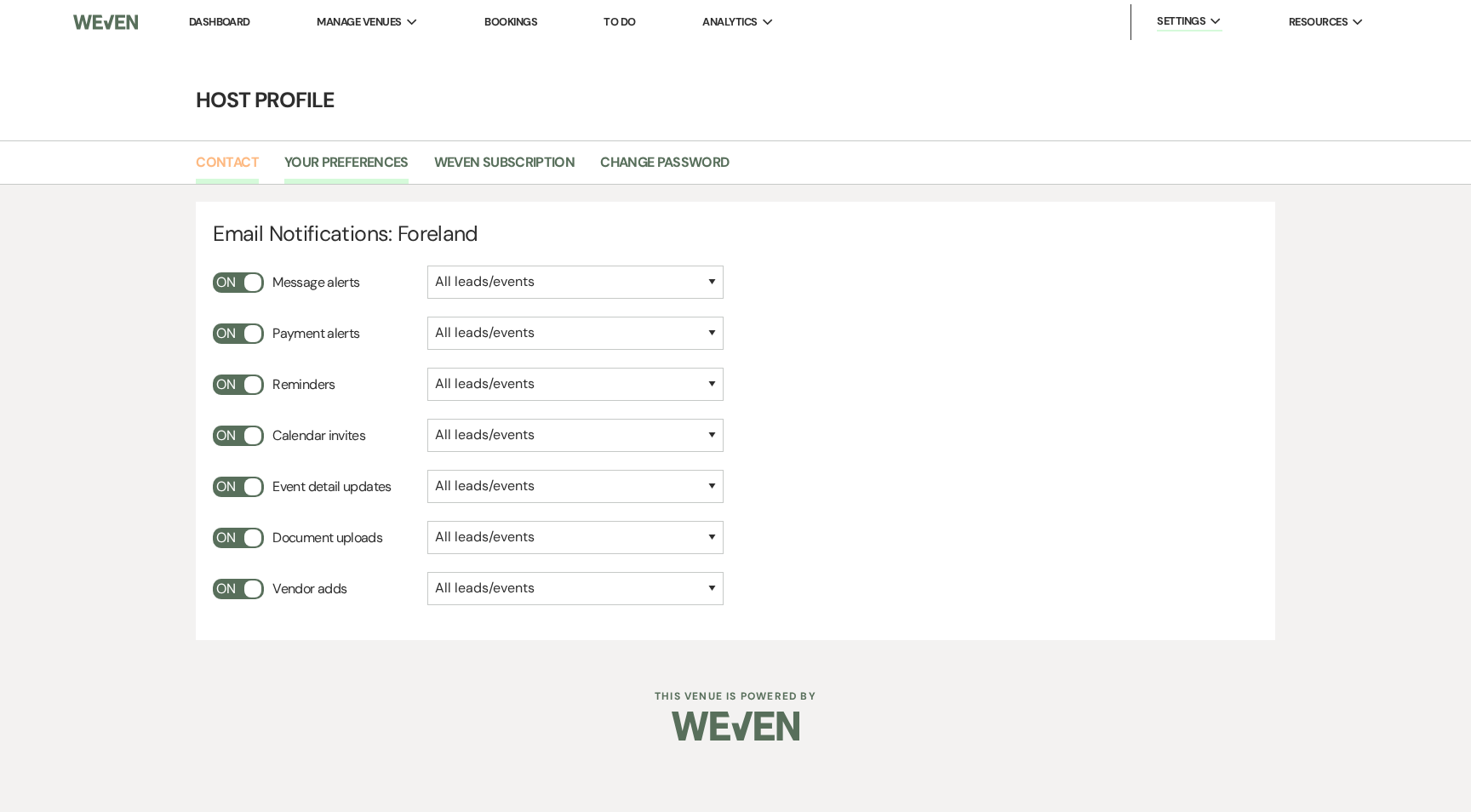
click at [227, 165] on link "Contact" at bounding box center [227, 167] width 63 height 32
